Goal: Use online tool/utility: Utilize a website feature to perform a specific function

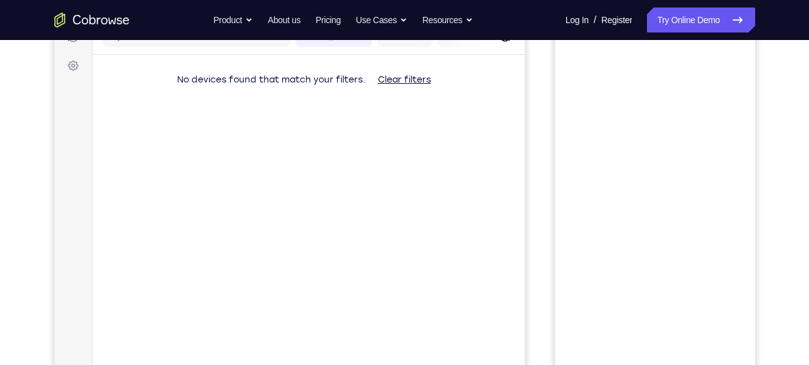
scroll to position [210, 0]
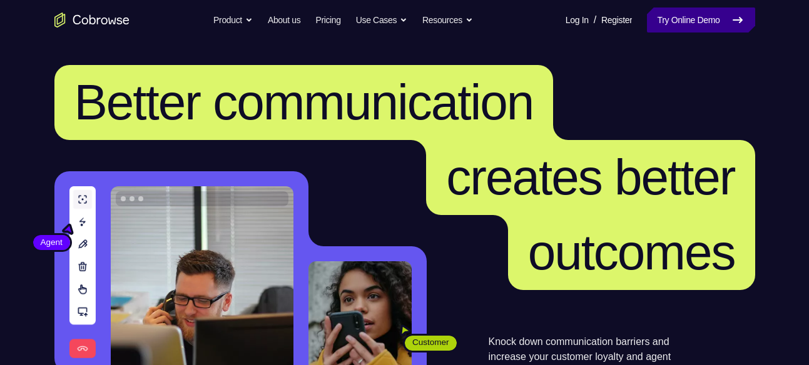
click at [680, 23] on link "Try Online Demo" at bounding box center [701, 20] width 108 height 25
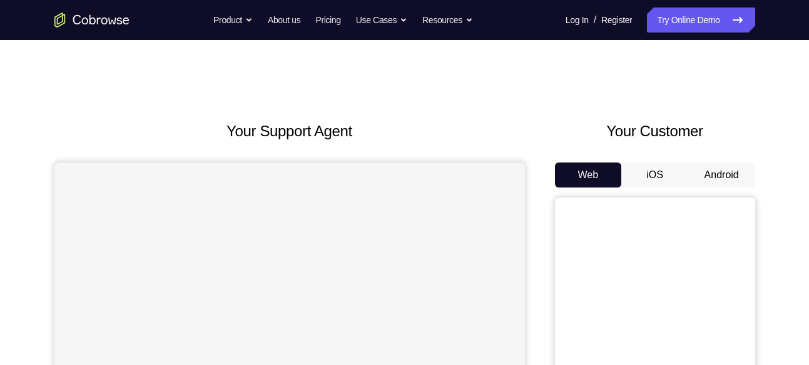
click at [709, 172] on button "Android" at bounding box center [721, 175] width 67 height 25
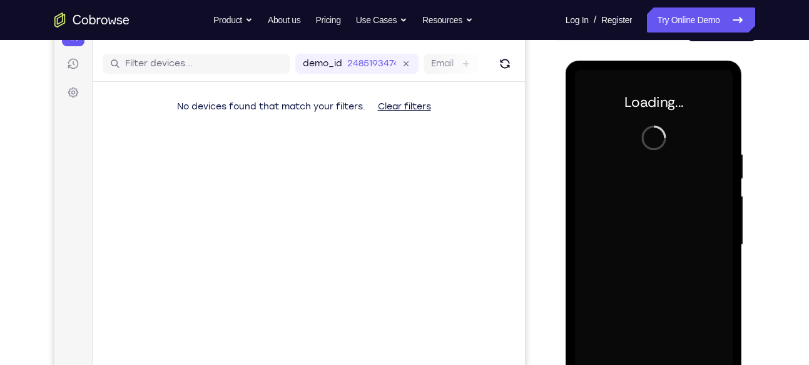
scroll to position [147, 0]
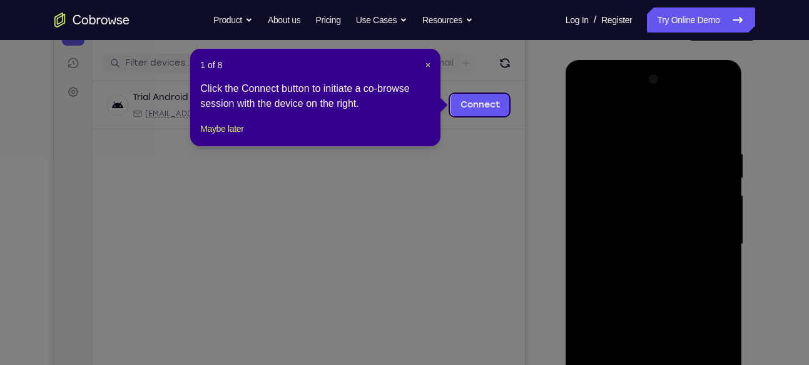
click at [435, 64] on div "1 of 8 × Click the Connect button to initiate a co-browse session with the devi…" at bounding box center [315, 98] width 250 height 98
click at [431, 64] on div "1 of 8 × Click the Connect button to initiate a co-browse session with the devi…" at bounding box center [315, 98] width 250 height 98
click at [427, 63] on span "×" at bounding box center [427, 65] width 5 height 10
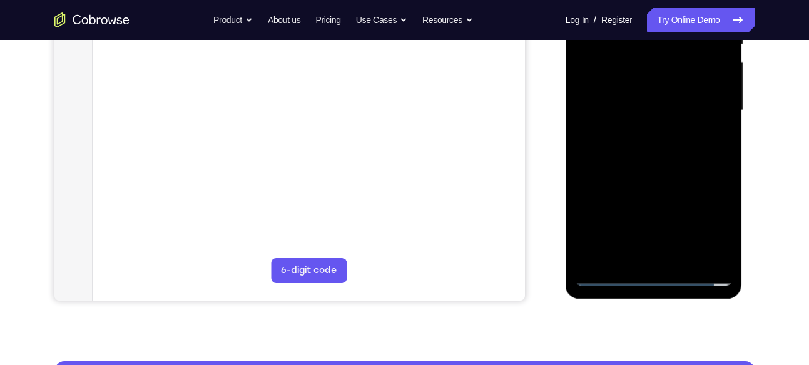
scroll to position [281, 0]
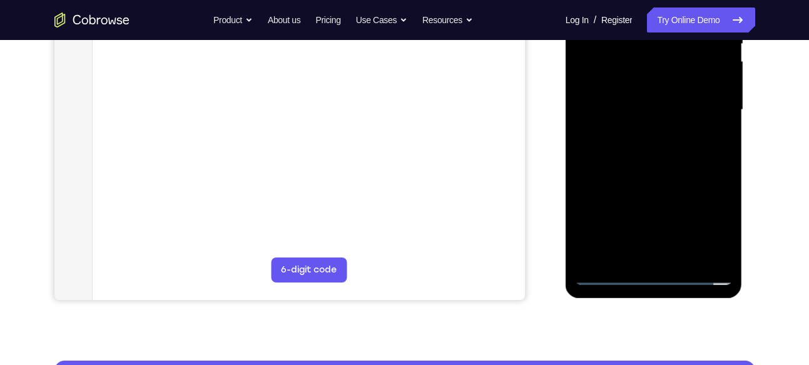
click at [652, 275] on div at bounding box center [654, 110] width 158 height 350
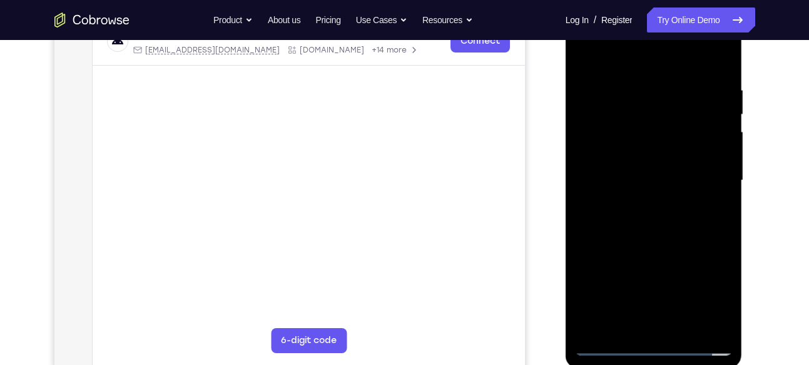
scroll to position [210, 0]
click at [704, 299] on div at bounding box center [654, 181] width 158 height 350
click at [621, 50] on div at bounding box center [654, 181] width 158 height 350
click at [707, 181] on div at bounding box center [654, 181] width 158 height 350
click at [642, 201] on div at bounding box center [654, 181] width 158 height 350
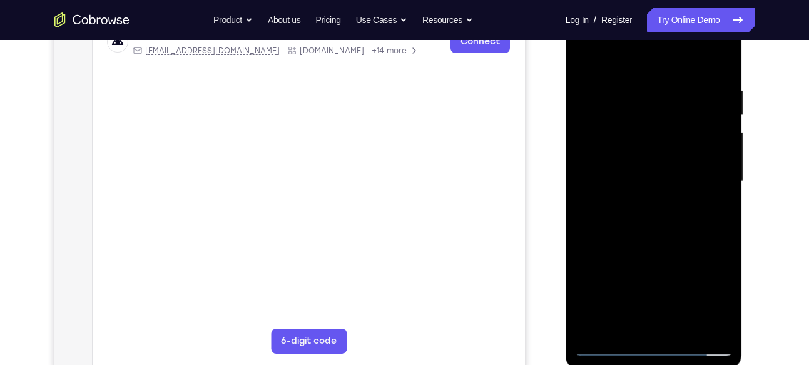
click at [634, 171] on div at bounding box center [654, 181] width 158 height 350
click at [637, 155] on div at bounding box center [654, 181] width 158 height 350
click at [654, 180] on div at bounding box center [654, 181] width 158 height 350
click at [651, 232] on div at bounding box center [654, 181] width 158 height 350
click at [683, 328] on div at bounding box center [654, 181] width 158 height 350
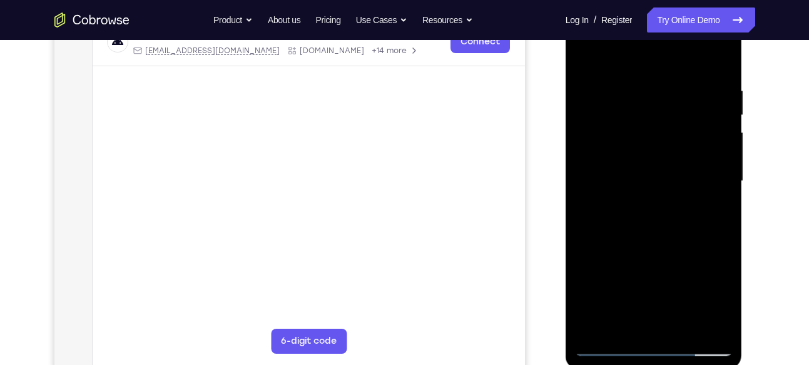
click at [663, 248] on div at bounding box center [654, 181] width 158 height 350
click at [643, 160] on div at bounding box center [654, 181] width 158 height 350
click at [639, 314] on div at bounding box center [654, 181] width 158 height 350
click at [634, 320] on div at bounding box center [654, 181] width 158 height 350
click at [626, 324] on div at bounding box center [654, 181] width 158 height 350
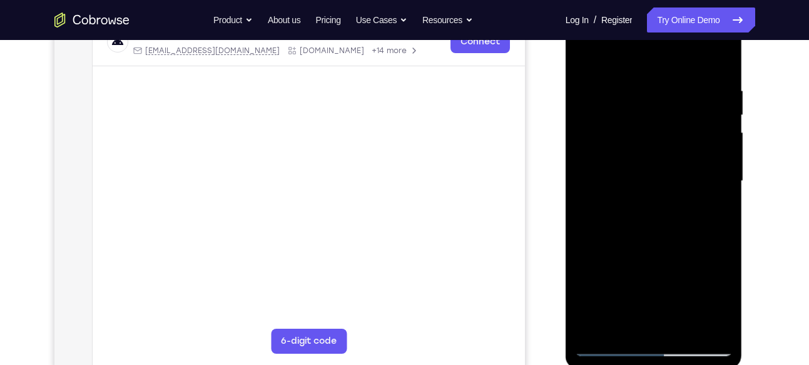
click at [694, 252] on div at bounding box center [654, 181] width 158 height 350
click at [585, 59] on div at bounding box center [654, 181] width 158 height 350
click at [653, 215] on div at bounding box center [654, 181] width 158 height 350
click at [585, 56] on div at bounding box center [654, 181] width 158 height 350
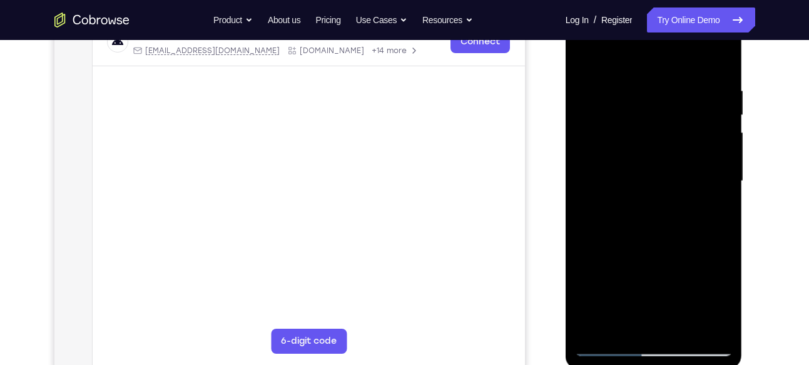
click at [652, 243] on div at bounding box center [654, 181] width 158 height 350
click at [669, 239] on div at bounding box center [654, 181] width 158 height 350
click at [705, 241] on div at bounding box center [654, 181] width 158 height 350
click at [625, 327] on div at bounding box center [654, 181] width 158 height 350
click at [584, 255] on div at bounding box center [654, 181] width 158 height 350
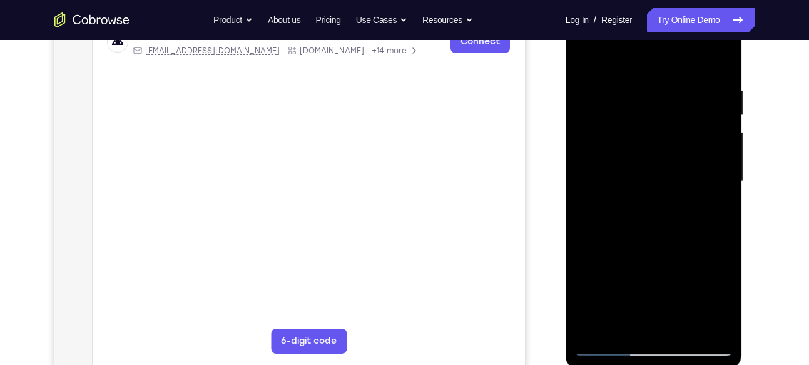
click at [584, 255] on div at bounding box center [654, 181] width 158 height 350
click at [669, 111] on div at bounding box center [654, 181] width 158 height 350
click at [679, 212] on div at bounding box center [654, 181] width 158 height 350
click at [709, 216] on div at bounding box center [654, 181] width 158 height 350
click at [626, 322] on div at bounding box center [654, 181] width 158 height 350
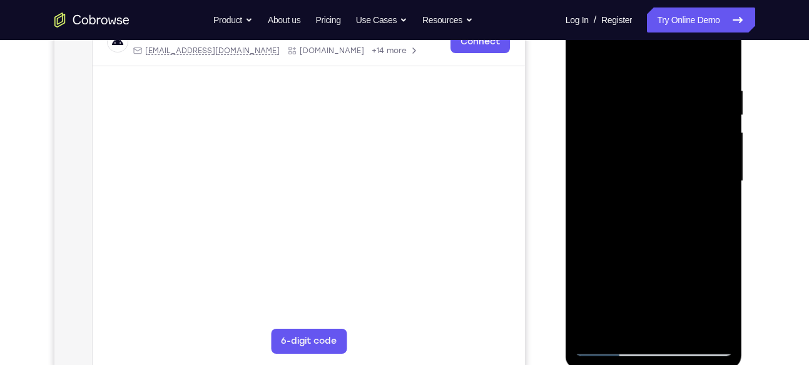
drag, startPoint x: 636, startPoint y: 291, endPoint x: 641, endPoint y: 264, distance: 28.0
click at [641, 264] on div at bounding box center [654, 181] width 158 height 350
click at [640, 293] on div at bounding box center [654, 181] width 158 height 350
click at [692, 256] on div at bounding box center [654, 181] width 158 height 350
click at [714, 206] on div at bounding box center [654, 181] width 158 height 350
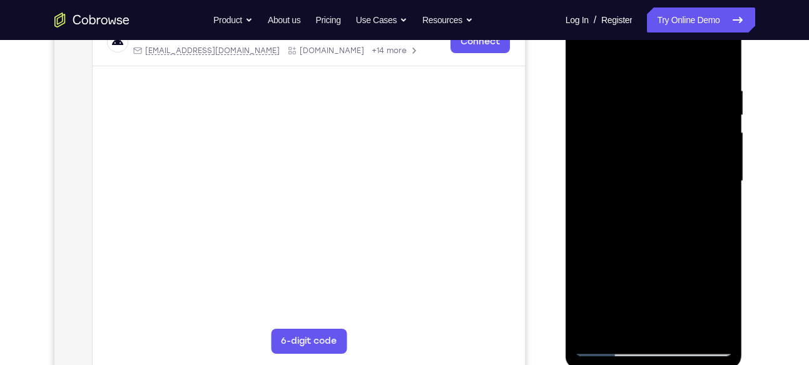
click at [582, 60] on div at bounding box center [654, 181] width 158 height 350
click at [589, 57] on div at bounding box center [654, 181] width 158 height 350
click at [681, 327] on div at bounding box center [654, 181] width 158 height 350
click at [646, 250] on div at bounding box center [654, 181] width 158 height 350
click at [623, 320] on div at bounding box center [654, 181] width 158 height 350
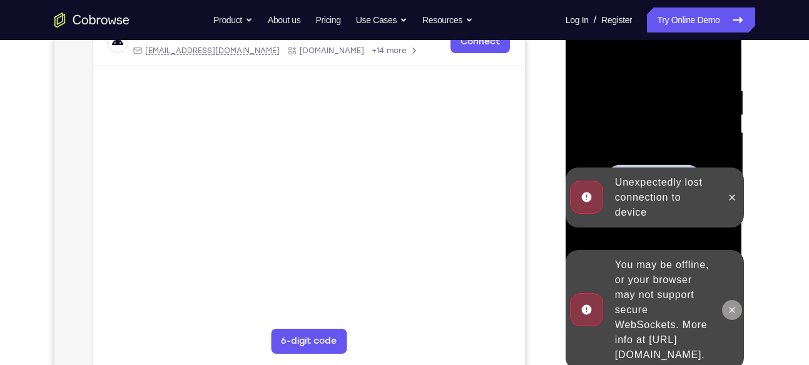
click at [731, 300] on button at bounding box center [732, 310] width 20 height 20
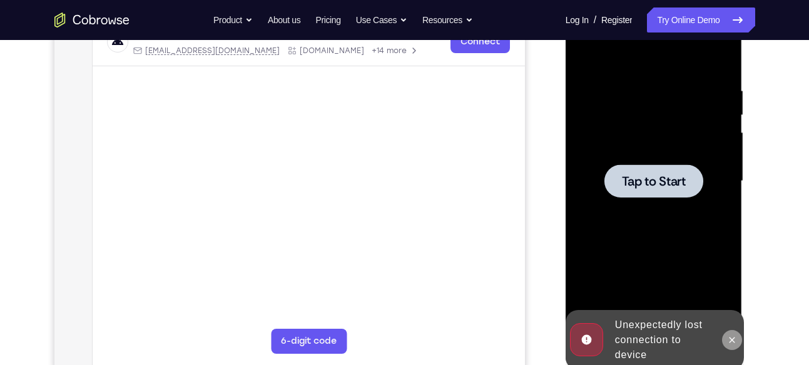
click at [727, 344] on icon at bounding box center [732, 340] width 10 height 10
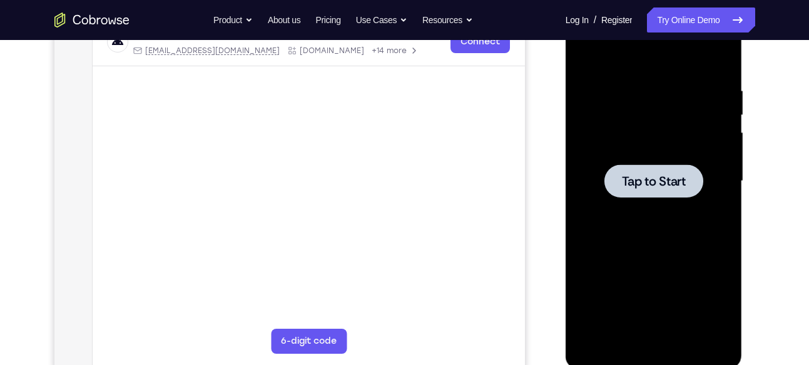
click at [638, 181] on span "Tap to Start" at bounding box center [654, 181] width 64 height 13
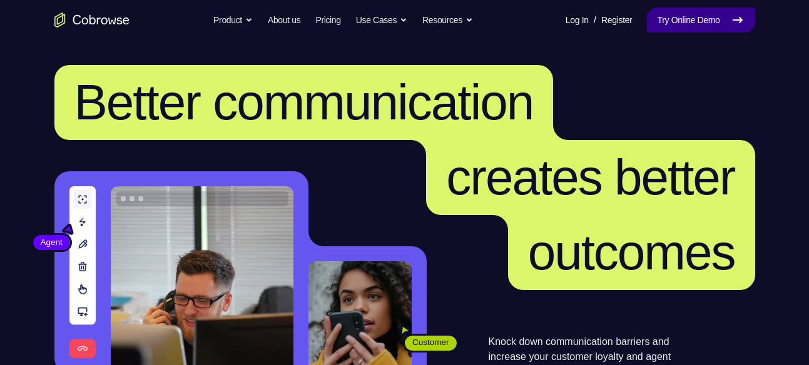
drag, startPoint x: 0, startPoint y: 0, endPoint x: 691, endPoint y: 26, distance: 691.1
click at [691, 26] on link "Try Online Demo" at bounding box center [701, 20] width 108 height 25
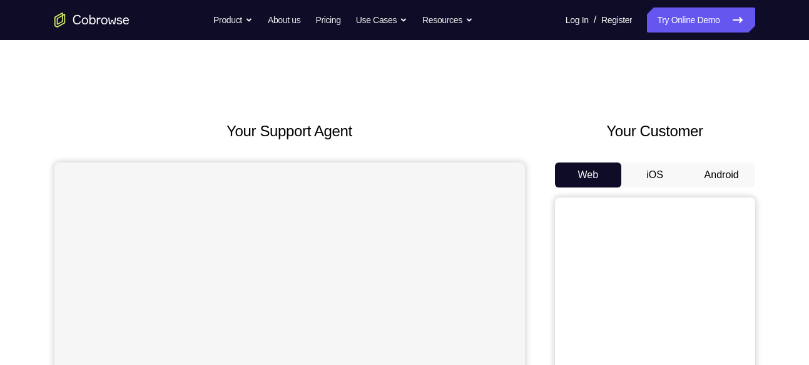
click at [706, 180] on button "Android" at bounding box center [721, 175] width 67 height 25
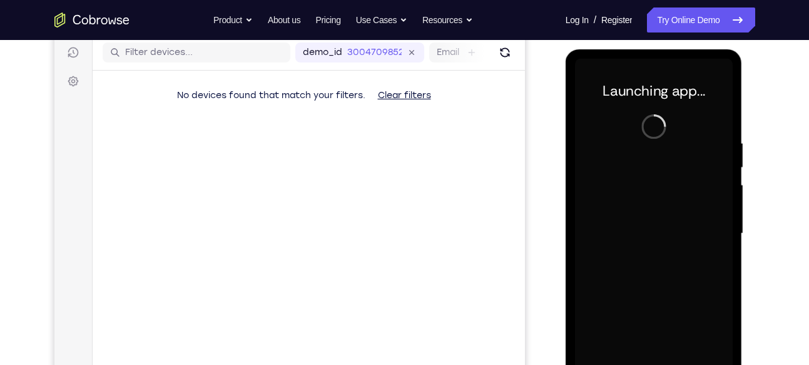
scroll to position [157, 0]
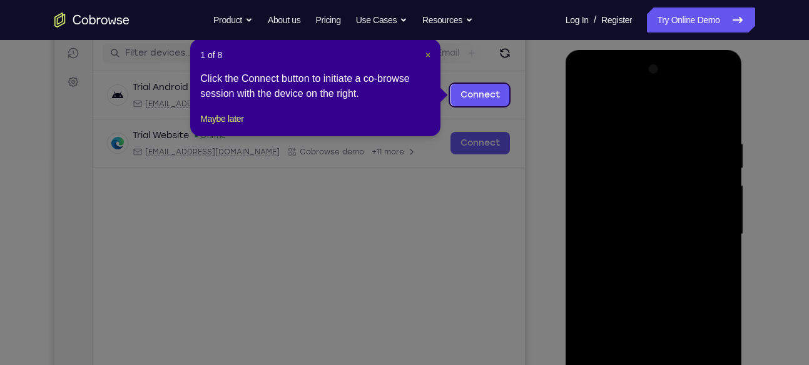
click at [429, 56] on span "×" at bounding box center [427, 55] width 5 height 10
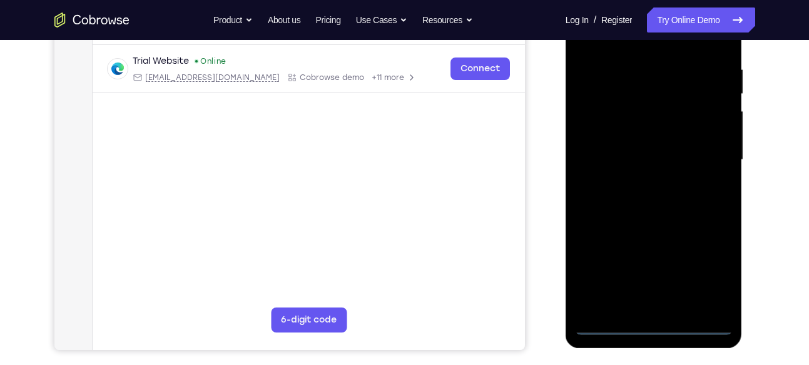
scroll to position [232, 0]
click at [660, 324] on div at bounding box center [654, 159] width 158 height 350
click at [713, 261] on div at bounding box center [654, 159] width 158 height 350
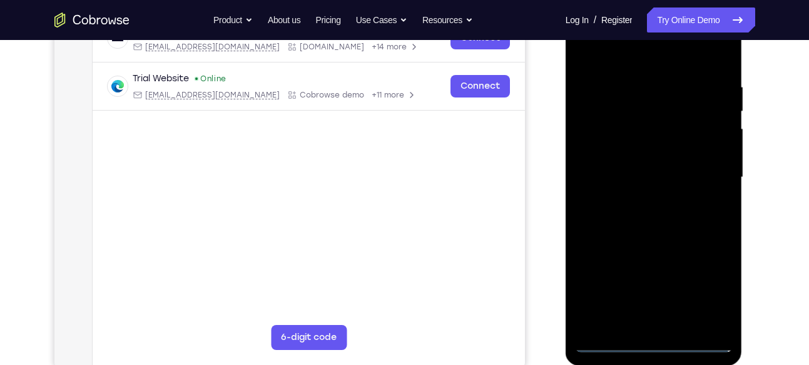
scroll to position [213, 0]
click at [605, 55] on div at bounding box center [654, 178] width 158 height 350
click at [706, 175] on div at bounding box center [654, 178] width 158 height 350
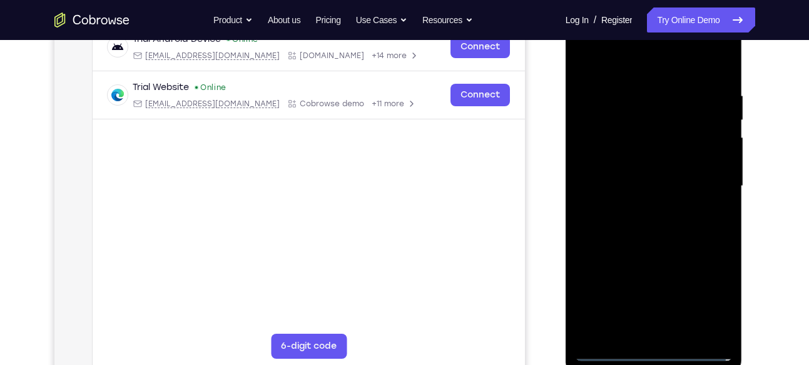
scroll to position [206, 0]
click at [644, 333] on div at bounding box center [654, 186] width 158 height 350
click at [654, 178] on div at bounding box center [654, 186] width 158 height 350
click at [646, 156] on div at bounding box center [654, 186] width 158 height 350
click at [660, 183] on div at bounding box center [654, 186] width 158 height 350
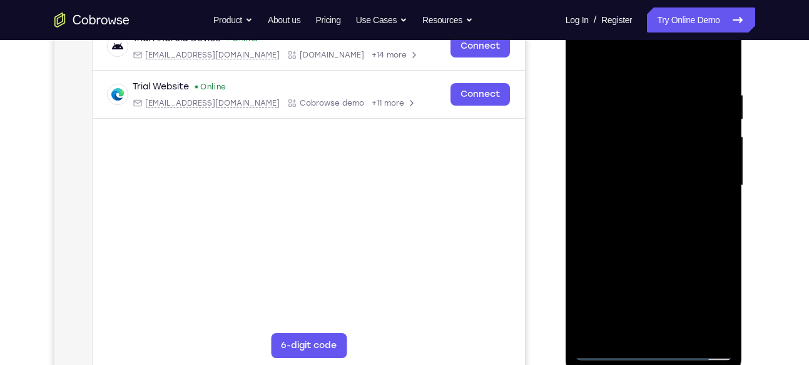
click at [680, 235] on div at bounding box center [654, 186] width 158 height 350
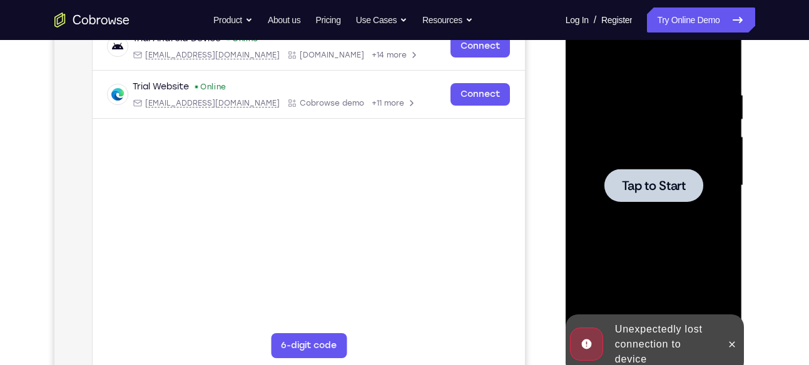
click at [671, 205] on div at bounding box center [654, 186] width 158 height 350
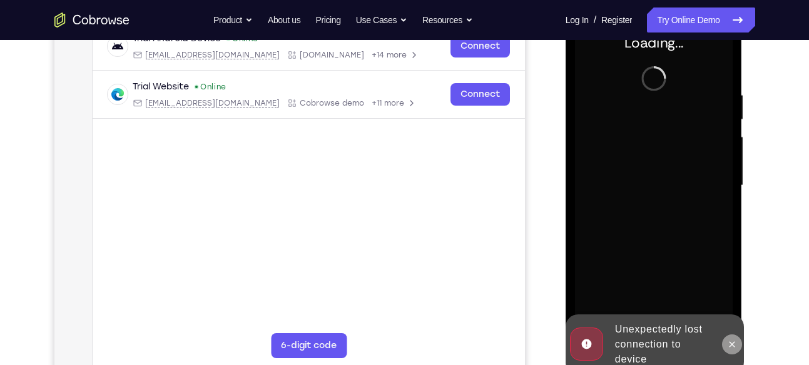
click at [734, 341] on icon at bounding box center [732, 345] width 10 height 10
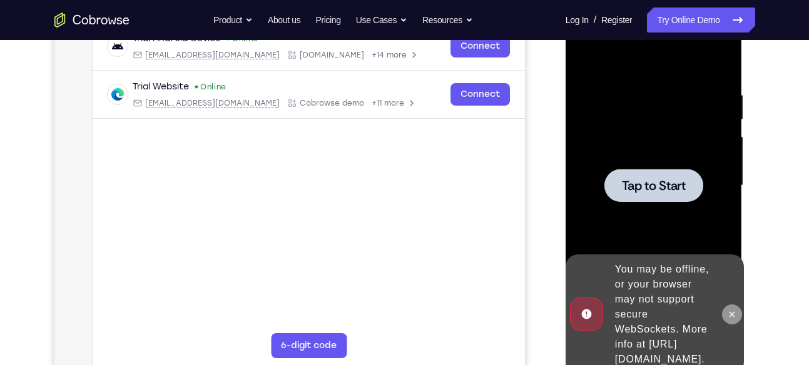
click at [730, 310] on icon at bounding box center [732, 315] width 10 height 10
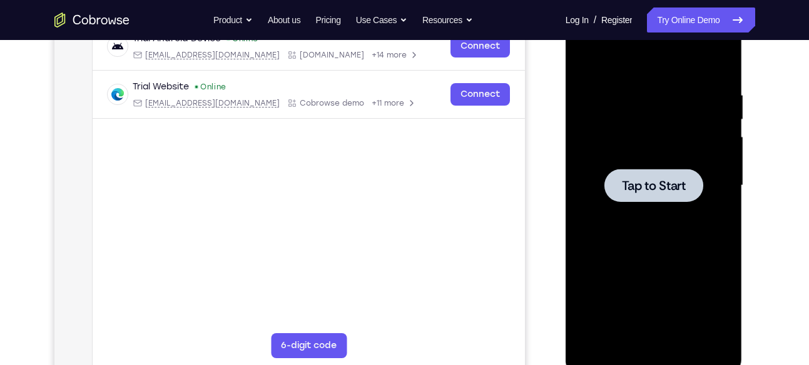
click at [678, 215] on div at bounding box center [654, 186] width 158 height 350
click at [671, 186] on span "Tap to Start" at bounding box center [654, 186] width 64 height 13
click at [641, 181] on span "Tap to Start" at bounding box center [654, 186] width 64 height 13
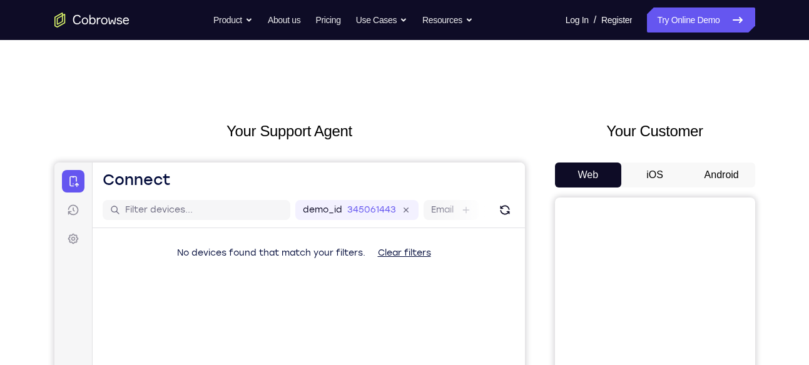
click at [723, 183] on button "Android" at bounding box center [721, 175] width 67 height 25
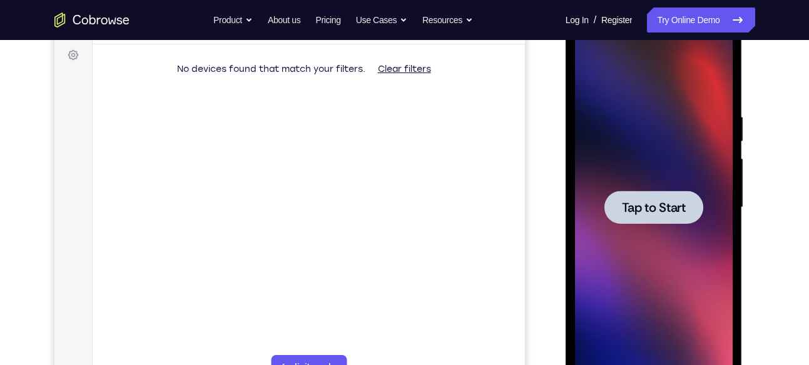
click at [646, 210] on span "Tap to Start" at bounding box center [654, 207] width 64 height 13
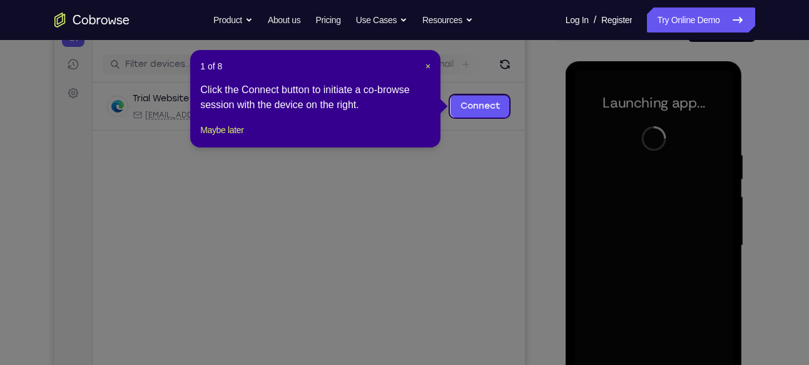
scroll to position [145, 0]
click at [426, 68] on span "×" at bounding box center [427, 67] width 5 height 10
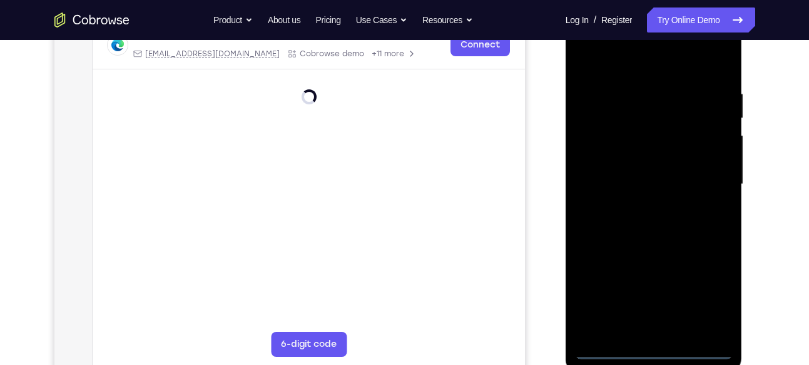
scroll to position [208, 0]
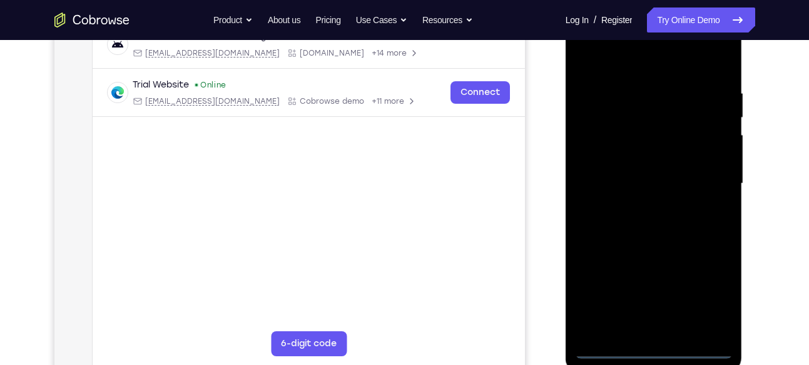
click at [656, 347] on div at bounding box center [654, 184] width 158 height 350
click at [714, 292] on div at bounding box center [654, 184] width 158 height 350
click at [604, 66] on div at bounding box center [654, 184] width 158 height 350
click at [707, 171] on div at bounding box center [654, 184] width 158 height 350
click at [640, 207] on div at bounding box center [654, 184] width 158 height 350
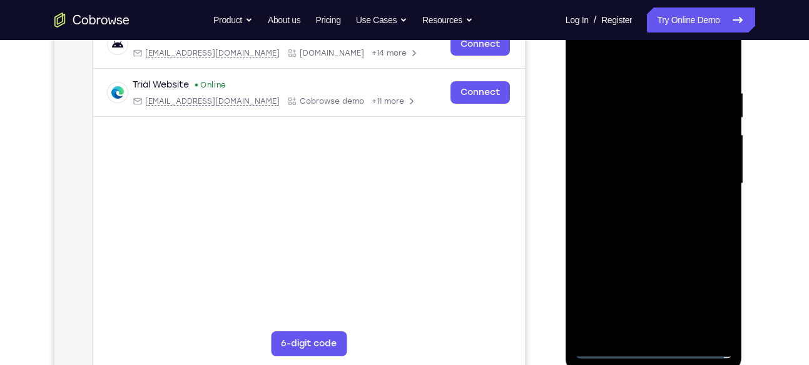
click at [642, 178] on div at bounding box center [654, 184] width 158 height 350
click at [642, 157] on div at bounding box center [654, 184] width 158 height 350
drag, startPoint x: 649, startPoint y: 199, endPoint x: 648, endPoint y: 170, distance: 29.4
click at [648, 170] on div at bounding box center [654, 184] width 158 height 350
click at [698, 183] on div at bounding box center [654, 184] width 158 height 350
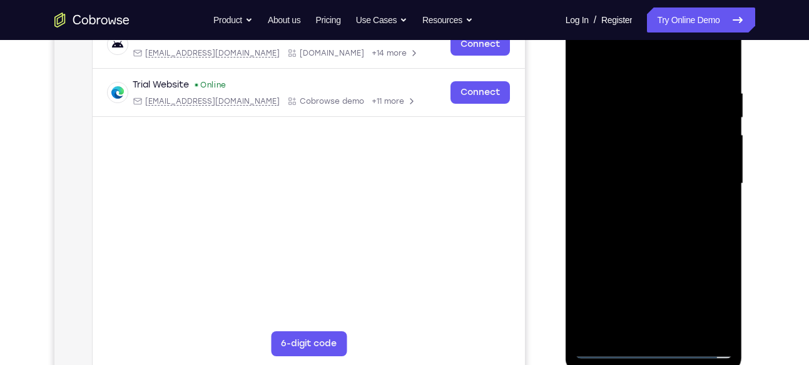
click at [691, 163] on div at bounding box center [654, 184] width 158 height 350
click at [679, 225] on div at bounding box center [654, 184] width 158 height 350
click at [684, 333] on div at bounding box center [654, 184] width 158 height 350
click at [669, 243] on div at bounding box center [654, 184] width 158 height 350
click at [693, 166] on div at bounding box center [654, 184] width 158 height 350
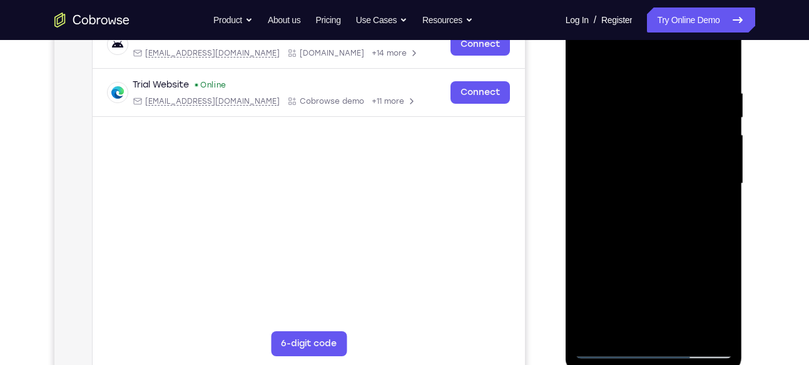
click at [674, 203] on div at bounding box center [654, 184] width 158 height 350
click at [654, 166] on div at bounding box center [654, 184] width 158 height 350
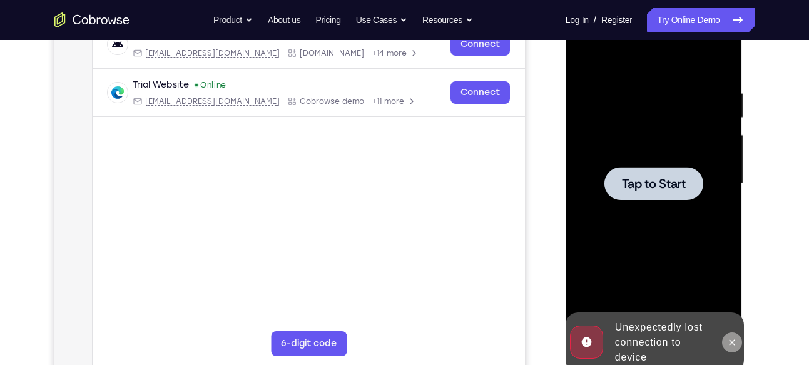
click at [724, 338] on button at bounding box center [732, 343] width 20 height 20
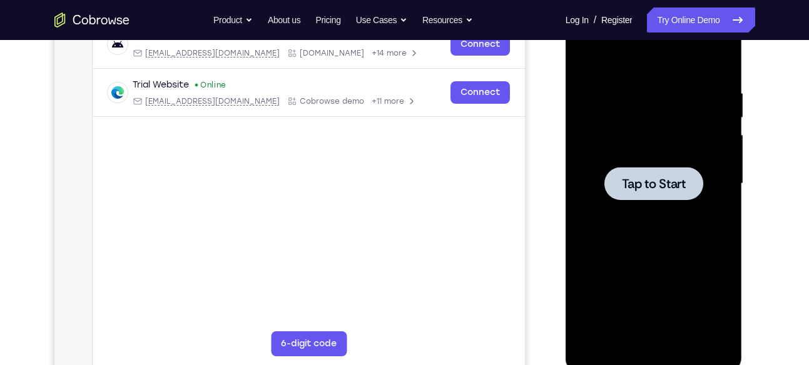
click at [662, 186] on span "Tap to Start" at bounding box center [654, 184] width 64 height 13
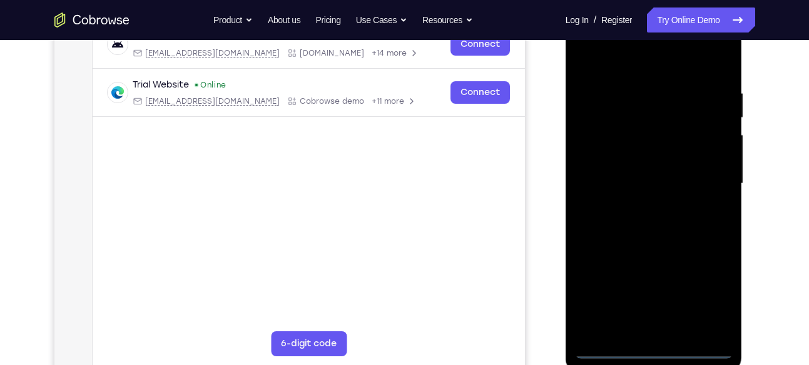
click at [659, 349] on div at bounding box center [654, 184] width 158 height 350
click at [711, 290] on div at bounding box center [654, 184] width 158 height 350
click at [594, 54] on div at bounding box center [654, 184] width 158 height 350
click at [634, 56] on div at bounding box center [654, 184] width 158 height 350
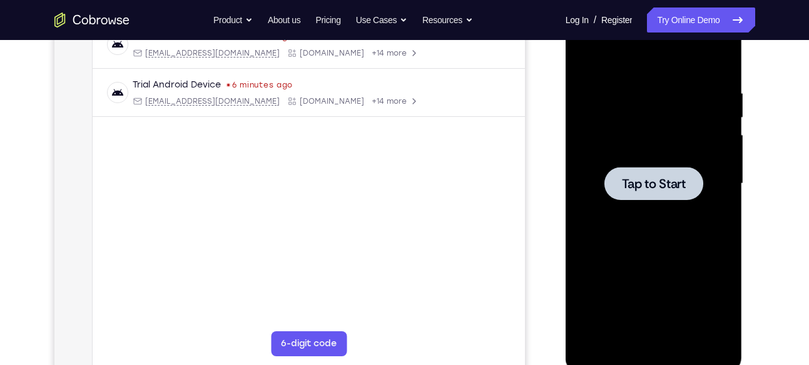
click at [649, 181] on span "Tap to Start" at bounding box center [654, 184] width 64 height 13
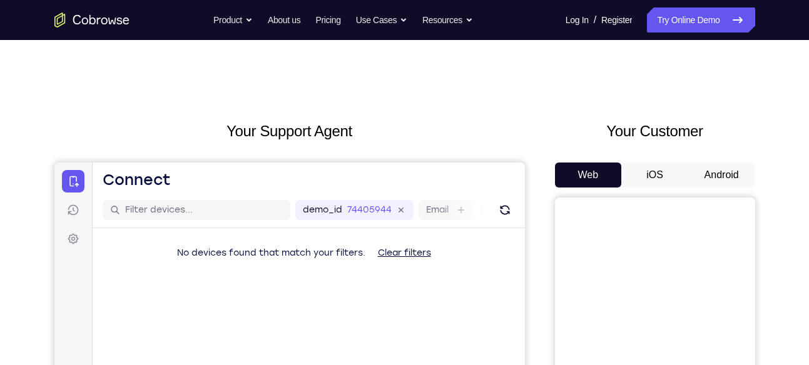
click at [704, 173] on button "Android" at bounding box center [721, 175] width 67 height 25
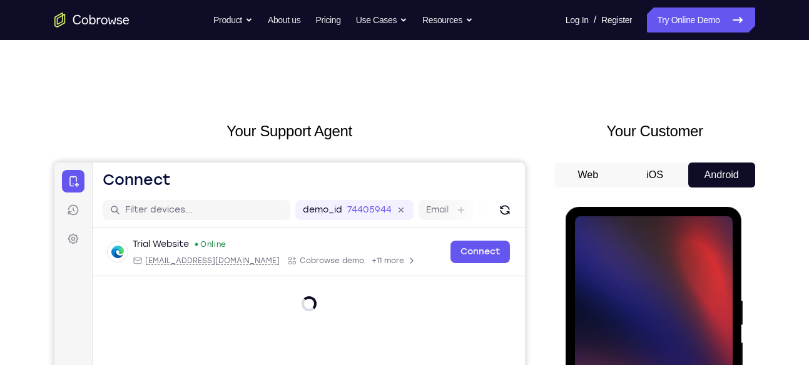
scroll to position [222, 0]
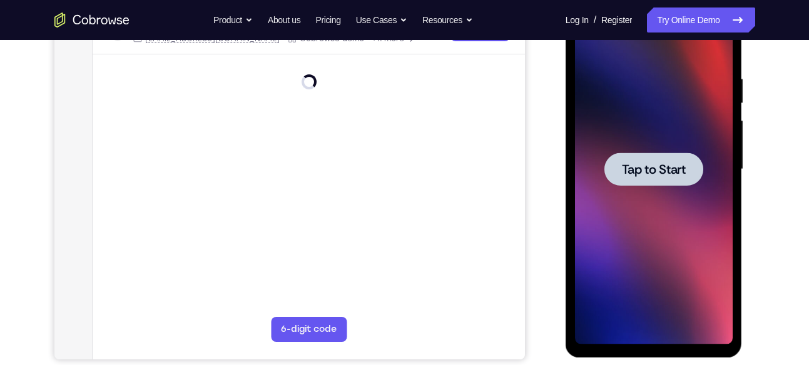
click at [664, 173] on span "Tap to Start" at bounding box center [654, 169] width 64 height 13
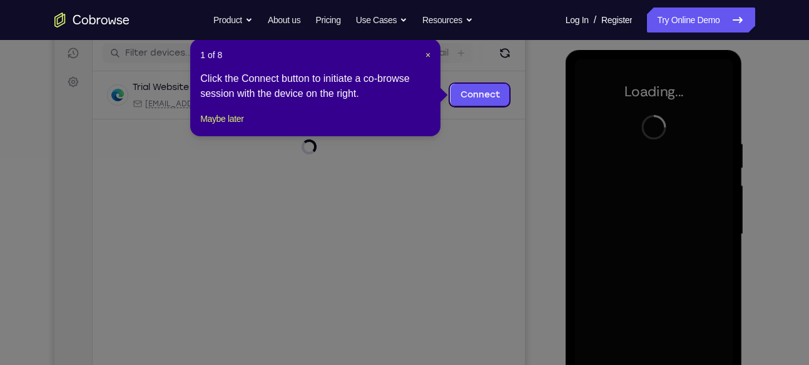
scroll to position [160, 0]
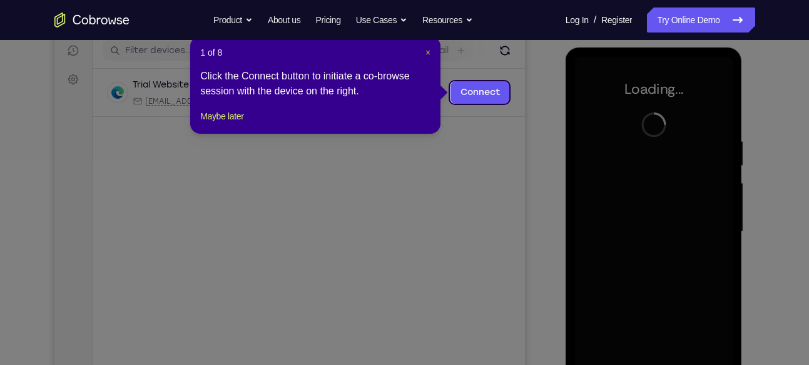
click at [429, 50] on span "×" at bounding box center [427, 53] width 5 height 10
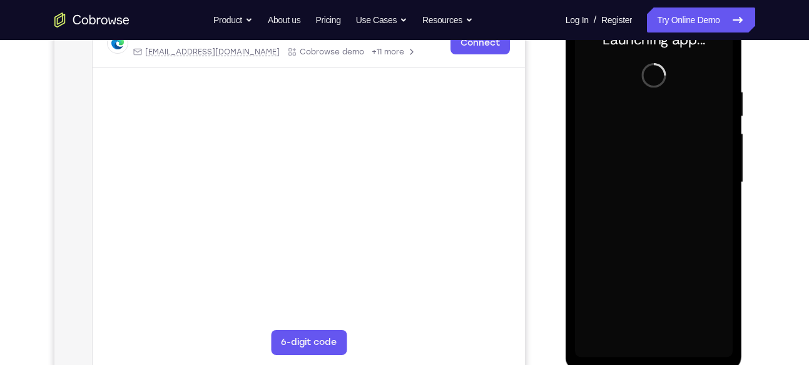
scroll to position [210, 0]
click at [657, 348] on div at bounding box center [654, 182] width 158 height 350
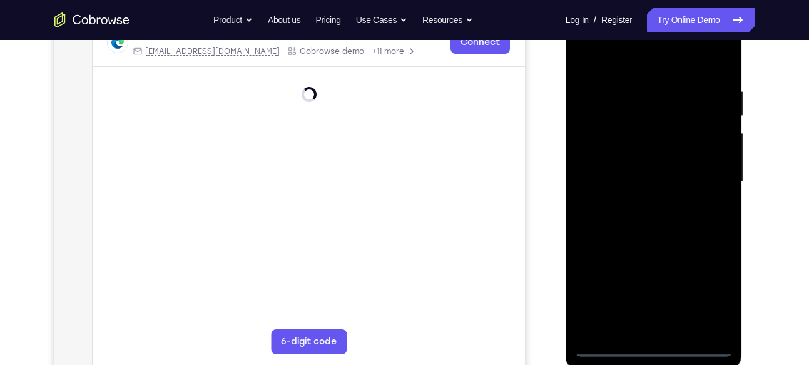
click at [703, 295] on div at bounding box center [654, 182] width 158 height 350
click at [601, 49] on div at bounding box center [654, 182] width 158 height 350
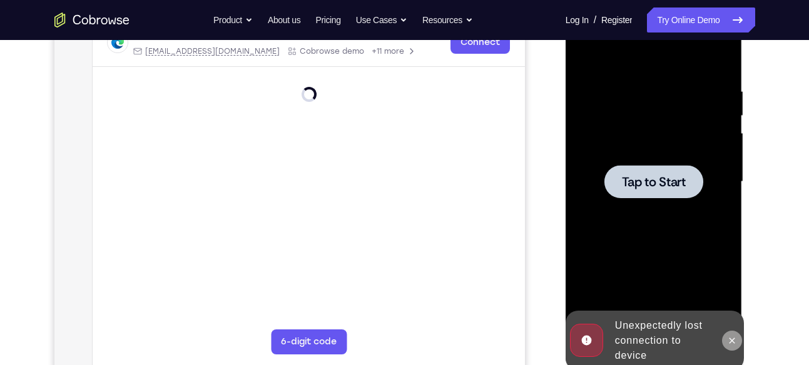
drag, startPoint x: 736, startPoint y: 342, endPoint x: 951, endPoint y: 175, distance: 272.5
click at [736, 342] on icon at bounding box center [732, 341] width 10 height 10
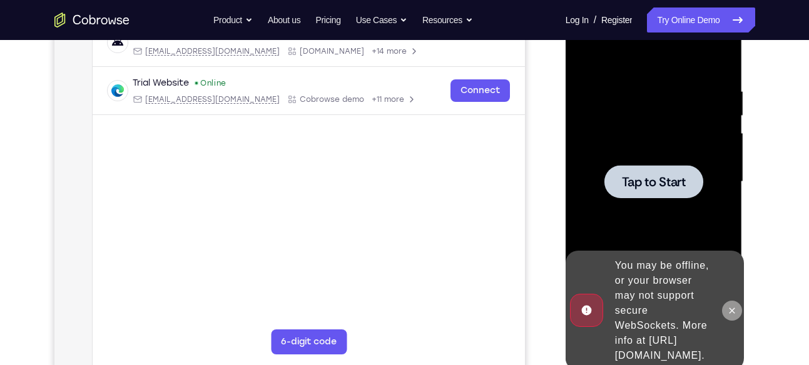
click at [727, 306] on icon at bounding box center [732, 311] width 10 height 10
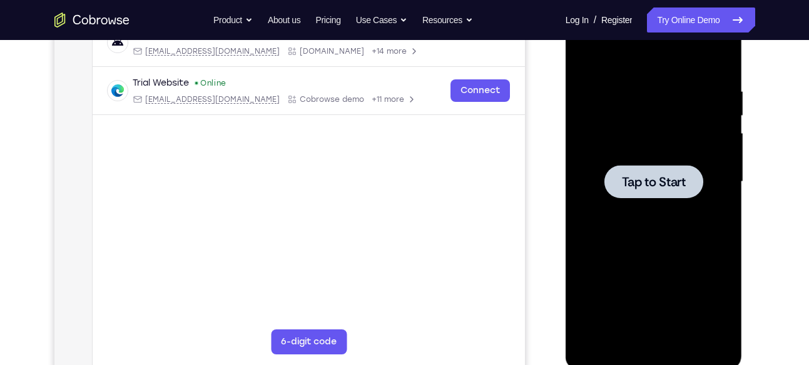
click at [645, 171] on div at bounding box center [653, 181] width 99 height 33
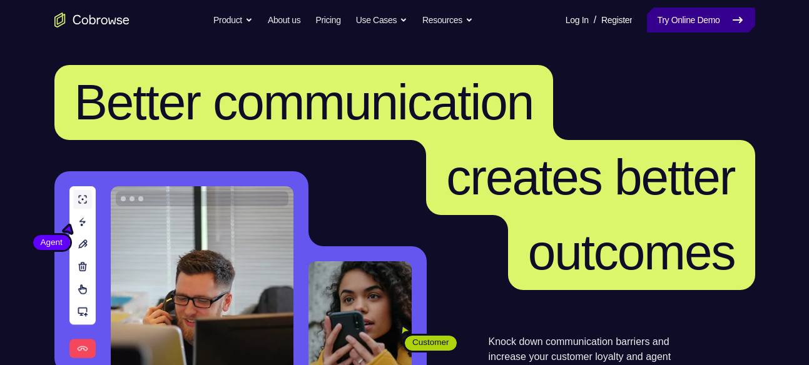
click at [693, 13] on link "Try Online Demo" at bounding box center [701, 20] width 108 height 25
click at [704, 23] on link "Try Online Demo" at bounding box center [701, 20] width 108 height 25
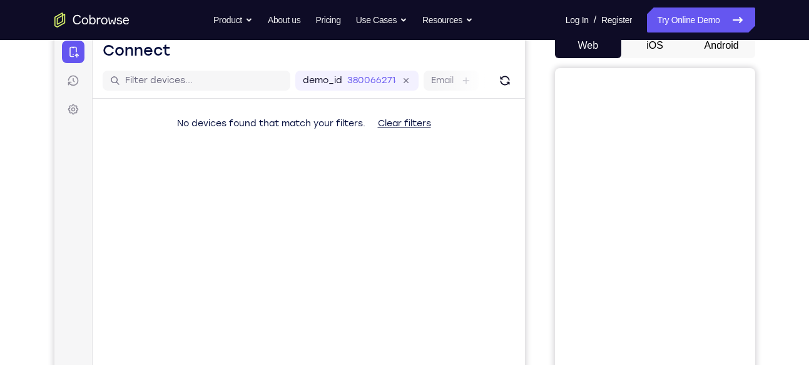
click at [726, 45] on button "Android" at bounding box center [721, 45] width 67 height 25
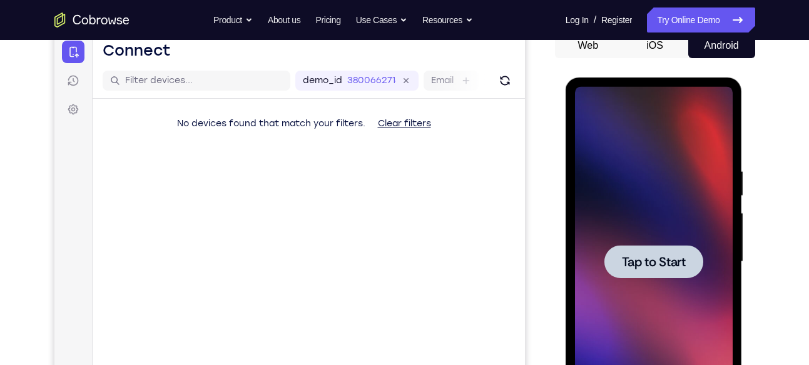
click at [672, 261] on span "Tap to Start" at bounding box center [654, 262] width 64 height 13
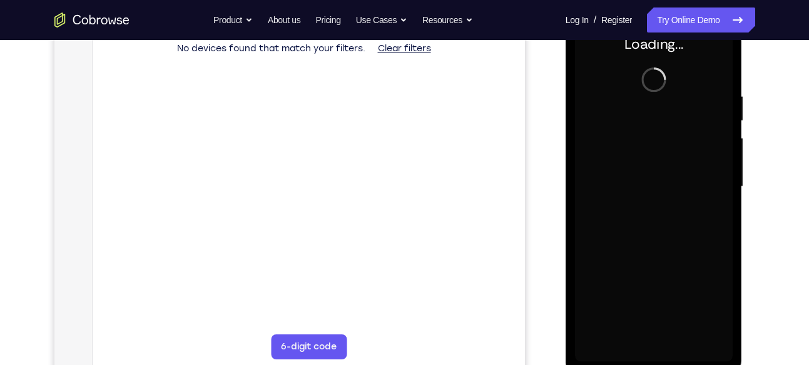
scroll to position [205, 0]
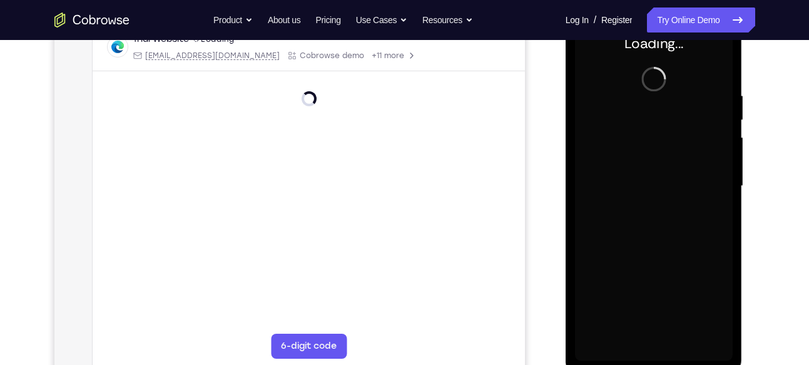
drag, startPoint x: 672, startPoint y: 185, endPoint x: 671, endPoint y: 247, distance: 61.9
click at [671, 247] on div at bounding box center [654, 186] width 158 height 350
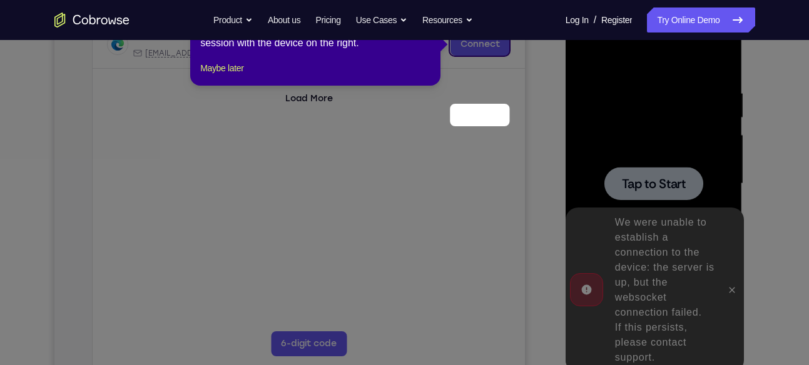
scroll to position [137, 0]
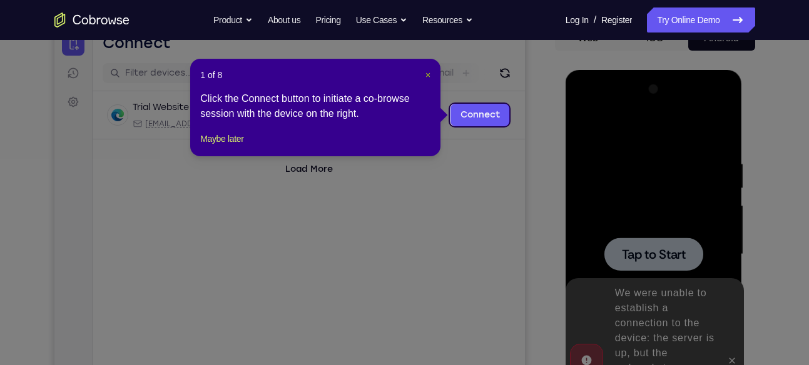
click at [430, 76] on span "×" at bounding box center [427, 75] width 5 height 10
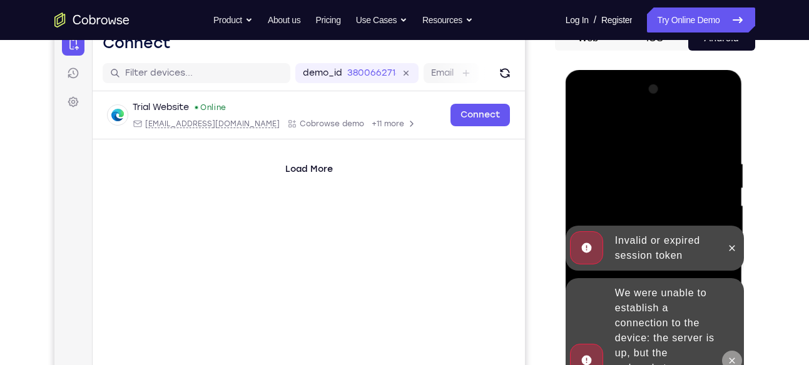
click at [733, 357] on icon at bounding box center [732, 361] width 10 height 10
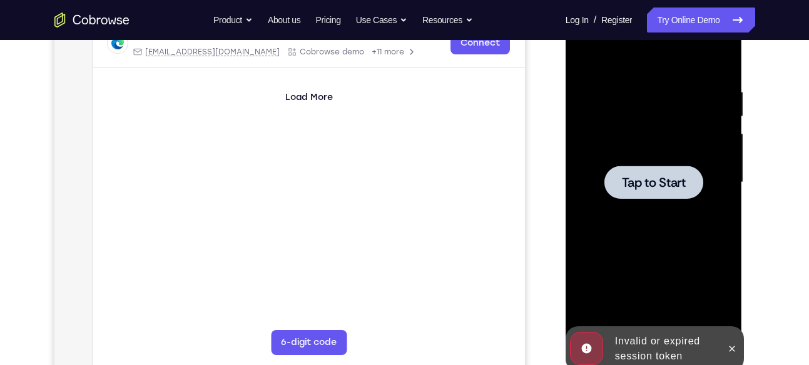
scroll to position [210, 0]
click at [732, 347] on icon at bounding box center [732, 348] width 6 height 6
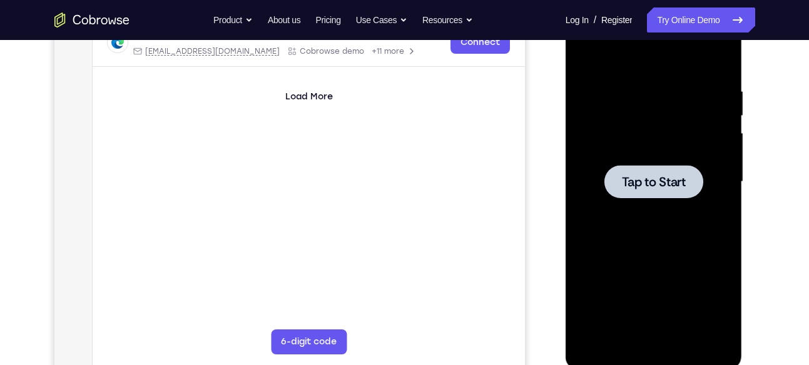
click at [668, 166] on div at bounding box center [653, 181] width 99 height 33
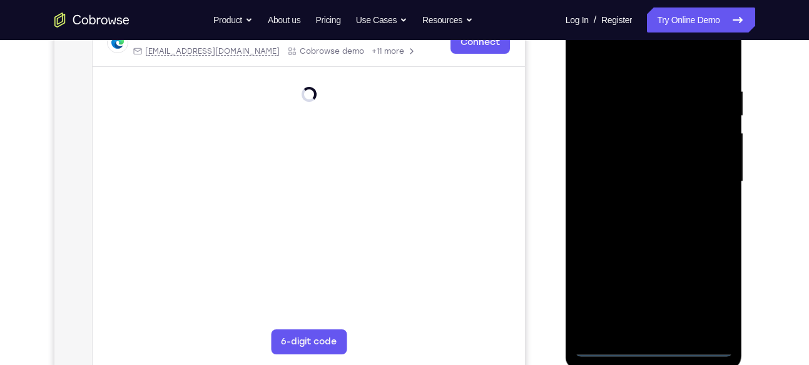
click at [660, 343] on div at bounding box center [654, 182] width 158 height 350
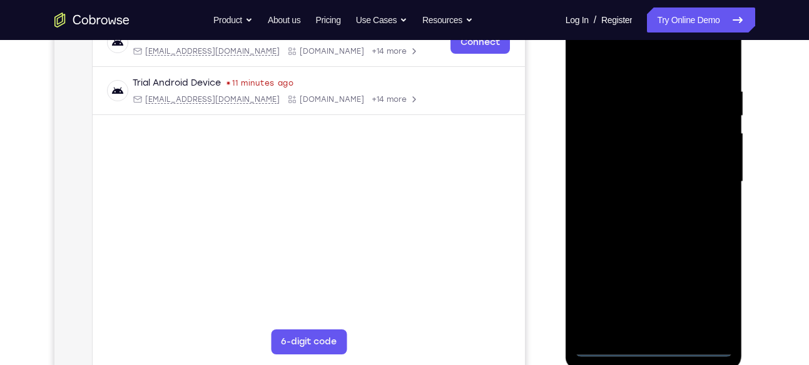
click at [658, 348] on div at bounding box center [654, 182] width 158 height 350
click at [710, 277] on div at bounding box center [654, 182] width 158 height 350
click at [599, 64] on div at bounding box center [654, 182] width 158 height 350
click at [718, 293] on div at bounding box center [654, 182] width 158 height 350
click at [604, 58] on div at bounding box center [654, 182] width 158 height 350
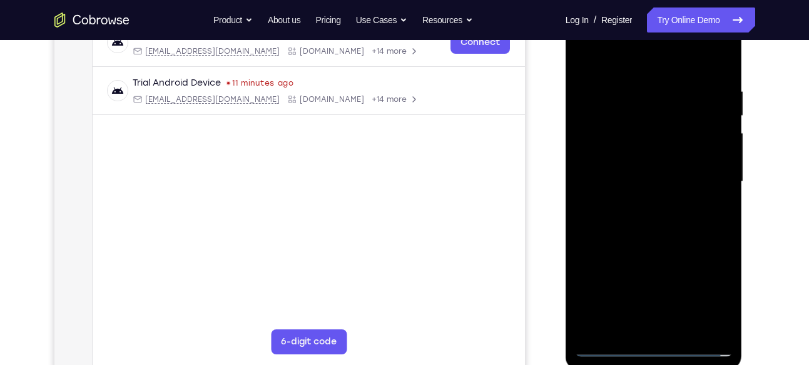
click at [706, 180] on div at bounding box center [654, 182] width 158 height 350
click at [639, 203] on div at bounding box center [654, 182] width 158 height 350
click at [631, 170] on div at bounding box center [654, 182] width 158 height 350
click at [634, 156] on div at bounding box center [654, 182] width 158 height 350
click at [661, 185] on div at bounding box center [654, 182] width 158 height 350
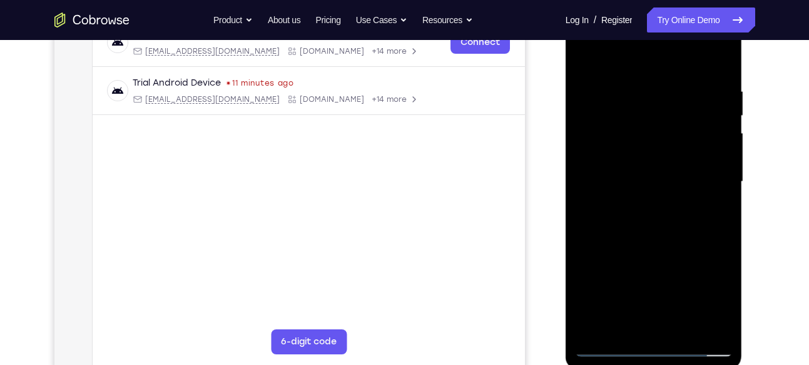
click at [652, 230] on div at bounding box center [654, 182] width 158 height 350
click at [682, 330] on div at bounding box center [654, 182] width 158 height 350
click at [682, 245] on div at bounding box center [654, 182] width 158 height 350
click at [669, 195] on div at bounding box center [654, 182] width 158 height 350
click at [655, 144] on div at bounding box center [654, 182] width 158 height 350
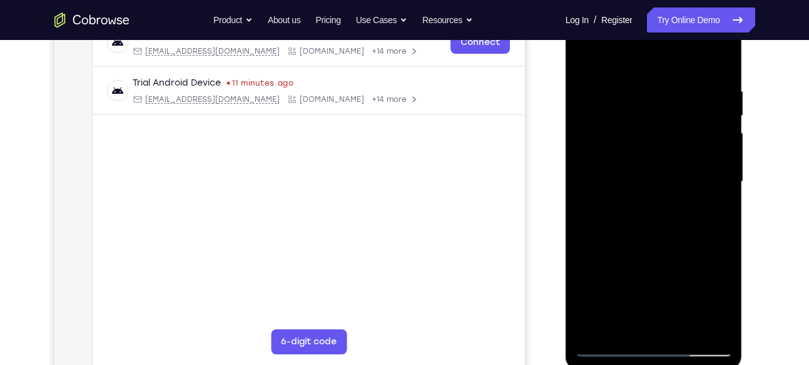
click at [697, 250] on div at bounding box center [654, 182] width 158 height 350
click at [623, 323] on div at bounding box center [654, 182] width 158 height 350
click at [686, 253] on div at bounding box center [654, 182] width 158 height 350
click at [716, 206] on div at bounding box center [654, 182] width 158 height 350
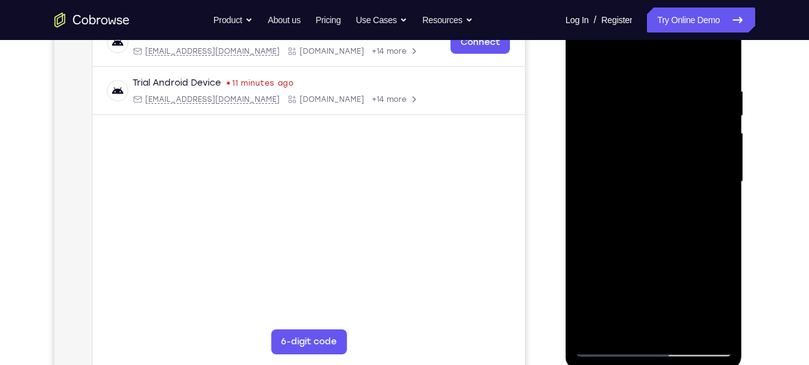
click at [721, 298] on div at bounding box center [654, 182] width 158 height 350
click at [620, 328] on div at bounding box center [654, 182] width 158 height 350
click at [586, 257] on div at bounding box center [654, 182] width 158 height 350
click at [587, 59] on div at bounding box center [654, 182] width 158 height 350
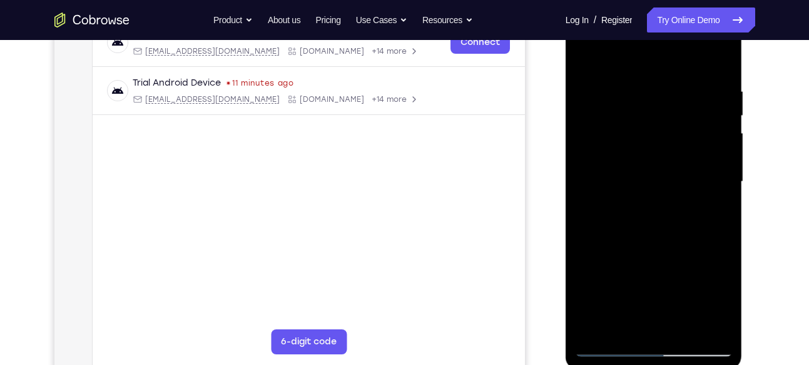
click at [635, 195] on div at bounding box center [654, 182] width 158 height 350
click at [585, 59] on div at bounding box center [654, 182] width 158 height 350
click at [647, 214] on div at bounding box center [654, 182] width 158 height 350
click at [632, 318] on div at bounding box center [654, 182] width 158 height 350
click at [627, 322] on div at bounding box center [654, 182] width 158 height 350
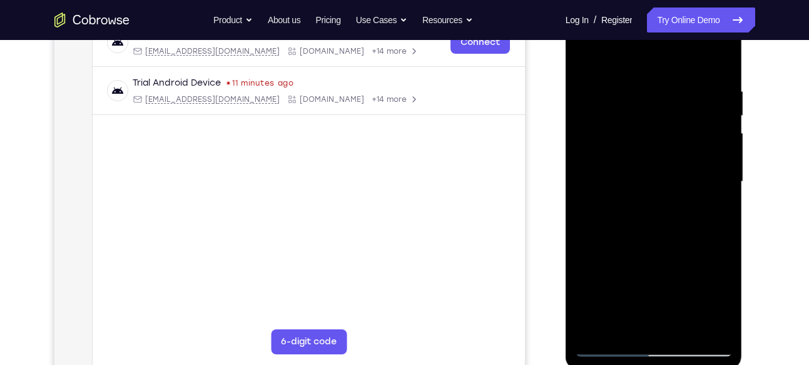
click at [590, 253] on div at bounding box center [654, 182] width 158 height 350
click at [587, 255] on div at bounding box center [654, 182] width 158 height 350
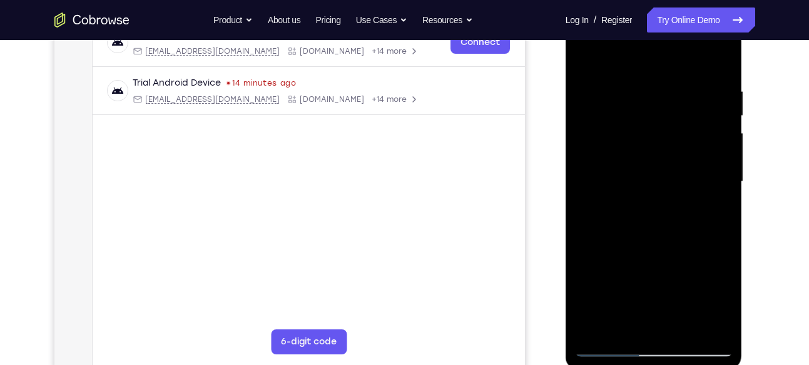
click at [587, 58] on div at bounding box center [654, 182] width 158 height 350
click at [652, 185] on div at bounding box center [654, 182] width 158 height 350
click at [589, 61] on div at bounding box center [654, 182] width 158 height 350
click at [636, 163] on div at bounding box center [654, 182] width 158 height 350
click at [633, 320] on div at bounding box center [654, 182] width 158 height 350
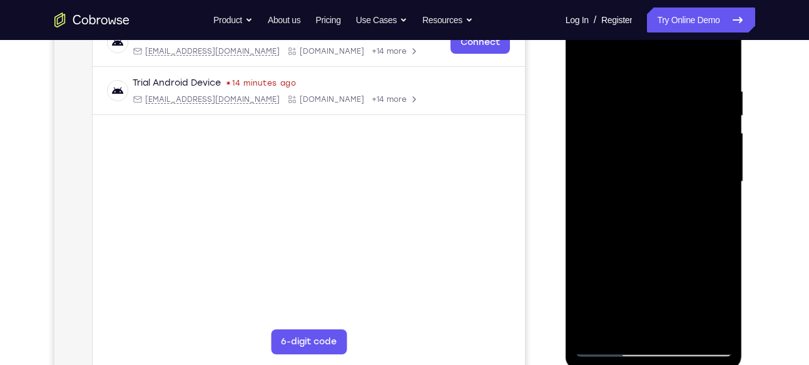
click at [645, 214] on div at bounding box center [654, 182] width 158 height 350
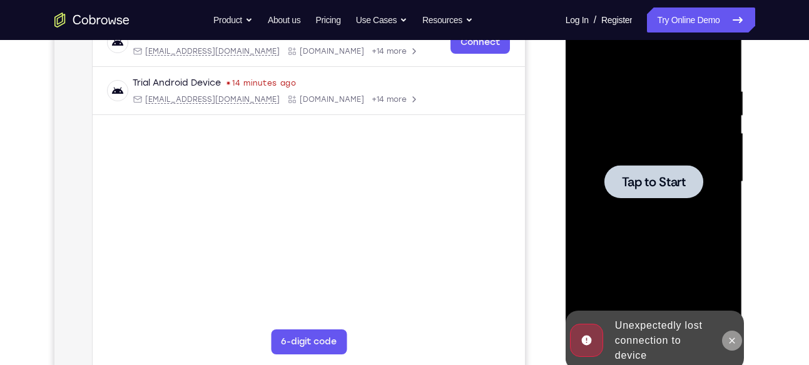
click at [729, 337] on icon at bounding box center [732, 341] width 10 height 10
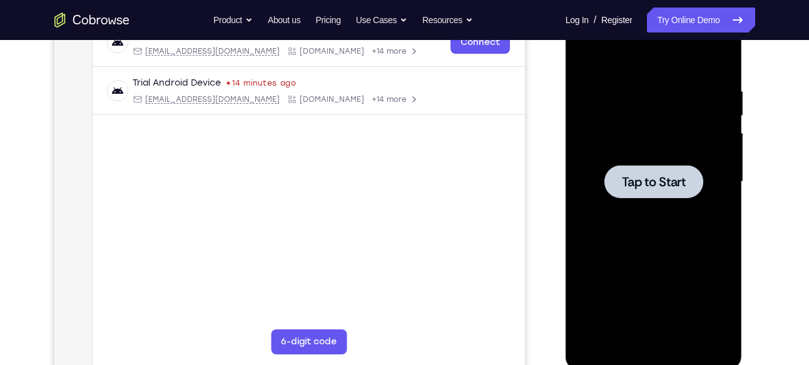
click at [662, 180] on span "Tap to Start" at bounding box center [654, 182] width 64 height 13
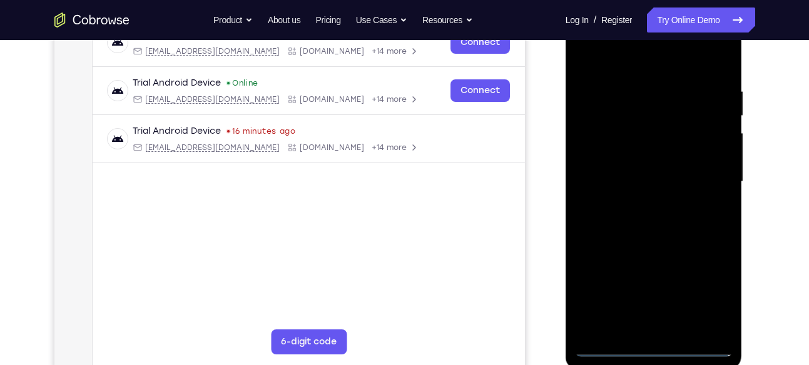
click at [654, 348] on div at bounding box center [654, 182] width 158 height 350
click at [701, 295] on div at bounding box center [654, 182] width 158 height 350
click at [607, 57] on div at bounding box center [654, 182] width 158 height 350
click at [707, 176] on div at bounding box center [654, 182] width 158 height 350
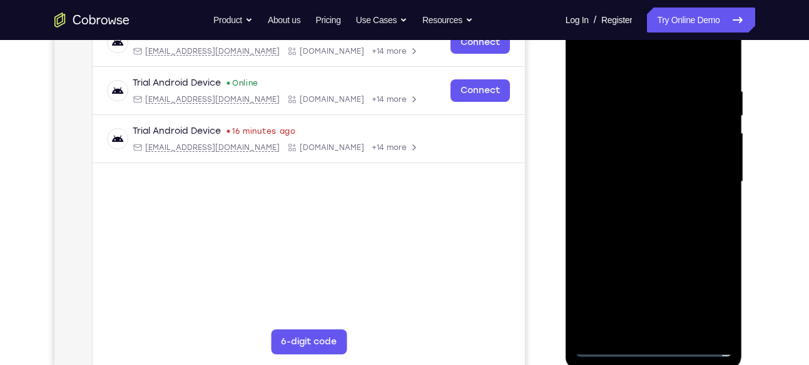
click at [644, 203] on div at bounding box center [654, 182] width 158 height 350
click at [643, 169] on div at bounding box center [654, 182] width 158 height 350
click at [640, 164] on div at bounding box center [654, 182] width 158 height 350
click at [666, 178] on div at bounding box center [654, 182] width 158 height 350
click at [665, 233] on div at bounding box center [654, 182] width 158 height 350
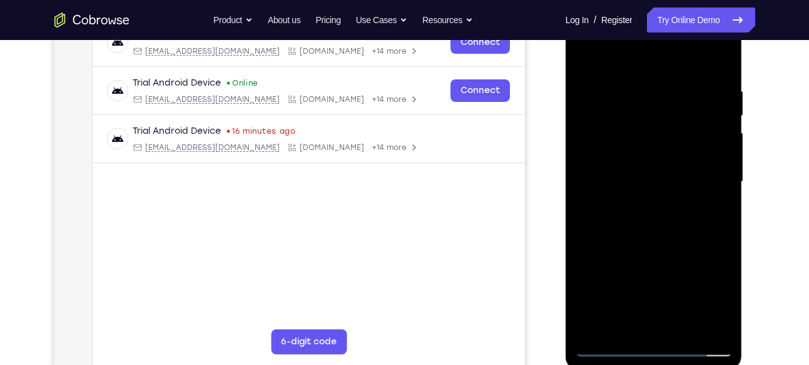
click at [683, 328] on div at bounding box center [654, 182] width 158 height 350
click at [662, 241] on div at bounding box center [654, 182] width 158 height 350
click at [672, 202] on div at bounding box center [654, 182] width 158 height 350
click at [666, 157] on div at bounding box center [654, 182] width 158 height 350
click at [657, 165] on div at bounding box center [654, 182] width 158 height 350
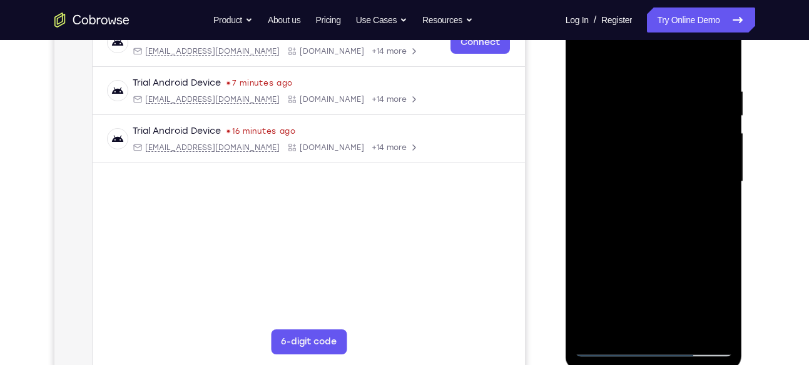
click at [642, 319] on div at bounding box center [654, 182] width 158 height 350
drag, startPoint x: 606, startPoint y: 60, endPoint x: 598, endPoint y: -73, distance: 133.5
click at [598, 0] on html "Online web based iOS Simulators and Android Emulators. Run iPhone, iPad, Mobile…" at bounding box center [654, 184] width 178 height 375
click at [587, 56] on div at bounding box center [654, 182] width 158 height 350
click at [663, 238] on div at bounding box center [654, 182] width 158 height 350
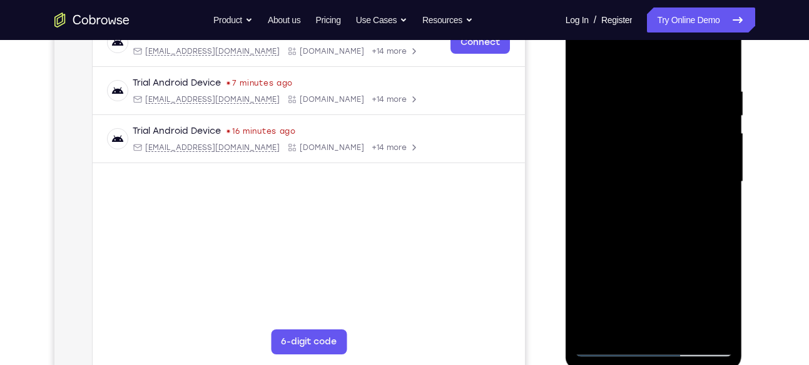
click at [617, 220] on div at bounding box center [654, 182] width 158 height 350
click at [660, 266] on div at bounding box center [654, 182] width 158 height 350
click at [684, 263] on div at bounding box center [654, 182] width 158 height 350
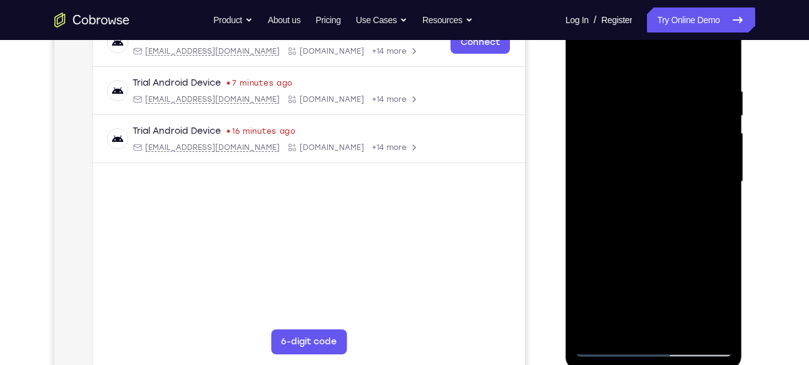
click at [641, 323] on div at bounding box center [654, 182] width 158 height 350
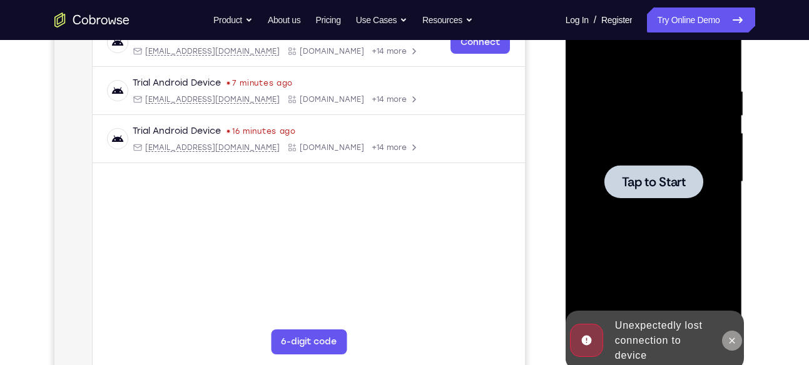
click at [736, 338] on icon at bounding box center [732, 341] width 10 height 10
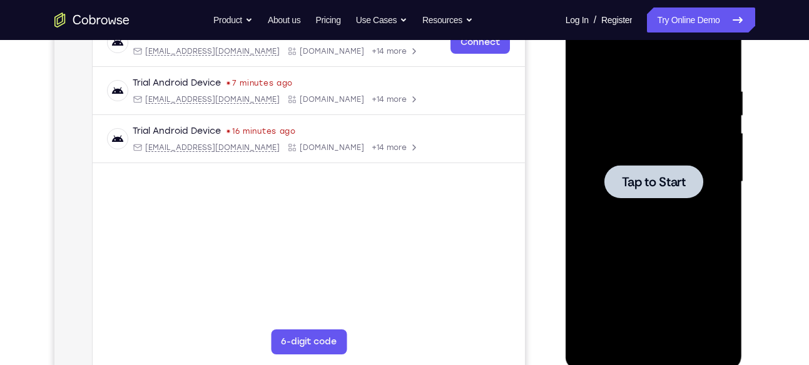
click at [660, 176] on span "Tap to Start" at bounding box center [654, 182] width 64 height 13
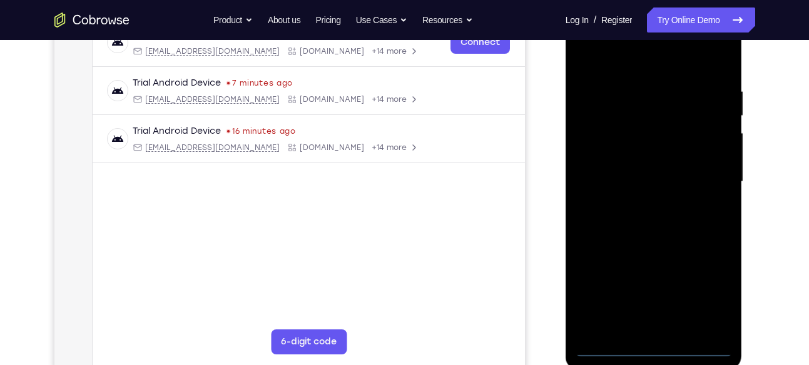
click at [657, 343] on div at bounding box center [654, 182] width 158 height 350
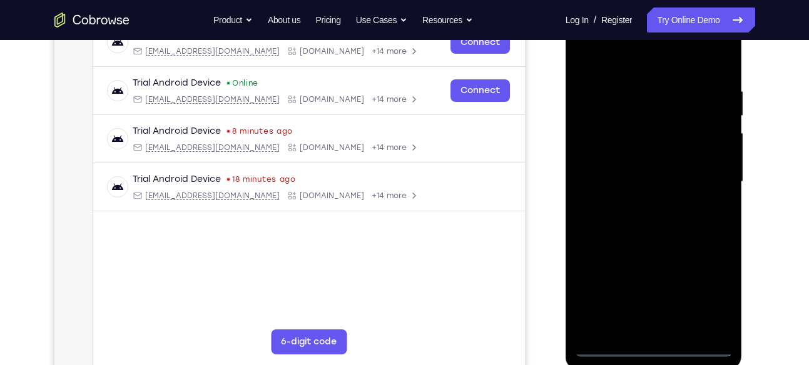
click at [659, 346] on div at bounding box center [654, 182] width 158 height 350
click at [706, 289] on div at bounding box center [654, 182] width 158 height 350
click at [611, 61] on div at bounding box center [654, 182] width 158 height 350
click at [622, 55] on div at bounding box center [654, 182] width 158 height 350
click at [712, 173] on div at bounding box center [654, 182] width 158 height 350
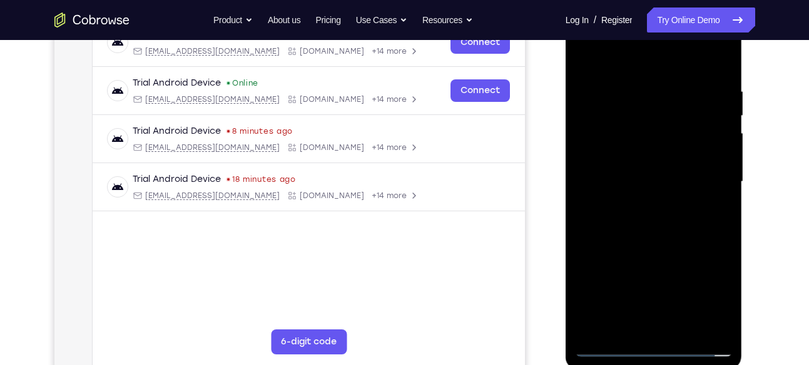
click at [647, 204] on div at bounding box center [654, 182] width 158 height 350
click at [641, 168] on div at bounding box center [654, 182] width 158 height 350
click at [639, 162] on div at bounding box center [654, 182] width 158 height 350
click at [651, 178] on div at bounding box center [654, 182] width 158 height 350
click at [678, 236] on div at bounding box center [654, 182] width 158 height 350
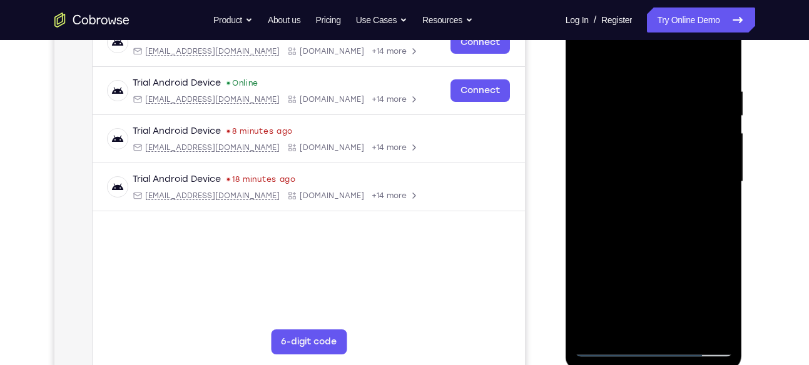
click at [686, 324] on div at bounding box center [654, 182] width 158 height 350
click at [677, 250] on div at bounding box center [654, 182] width 158 height 350
click at [666, 163] on div at bounding box center [654, 182] width 158 height 350
click at [586, 54] on div at bounding box center [654, 182] width 158 height 350
click at [641, 245] on div at bounding box center [654, 182] width 158 height 350
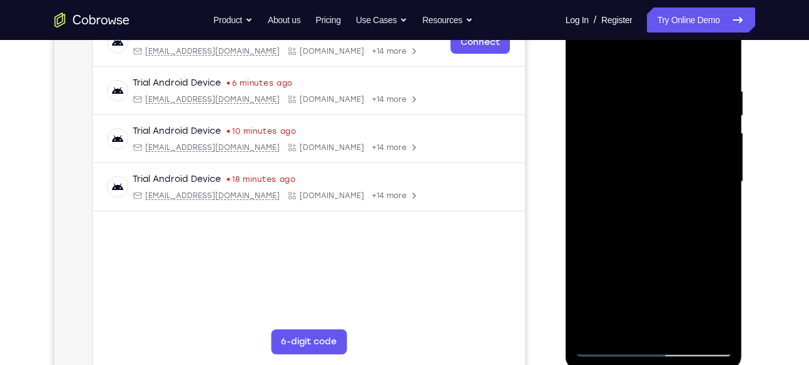
click at [659, 258] on div at bounding box center [654, 182] width 158 height 350
click at [683, 266] on div at bounding box center [654, 182] width 158 height 350
click at [621, 325] on div at bounding box center [654, 182] width 158 height 350
click at [689, 254] on div at bounding box center [654, 182] width 158 height 350
click at [691, 267] on div at bounding box center [654, 182] width 158 height 350
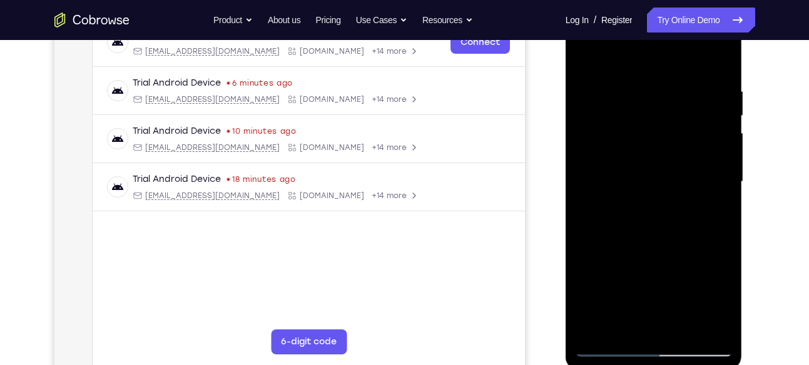
click at [721, 199] on div at bounding box center [654, 182] width 158 height 350
click at [722, 300] on div at bounding box center [654, 182] width 158 height 350
click at [586, 56] on div at bounding box center [654, 182] width 158 height 350
click at [626, 169] on div at bounding box center [654, 182] width 158 height 350
click at [589, 53] on div at bounding box center [654, 182] width 158 height 350
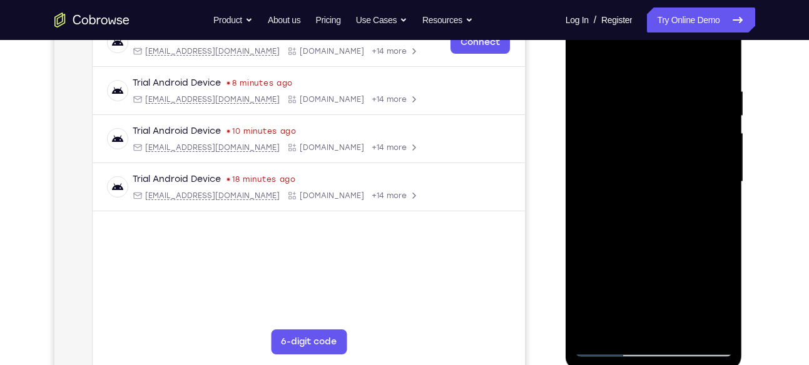
click at [647, 89] on div at bounding box center [654, 182] width 158 height 350
click at [711, 127] on div at bounding box center [654, 182] width 158 height 350
click at [704, 322] on div at bounding box center [654, 182] width 158 height 350
click at [709, 200] on div at bounding box center [654, 182] width 158 height 350
click at [712, 185] on div at bounding box center [654, 182] width 158 height 350
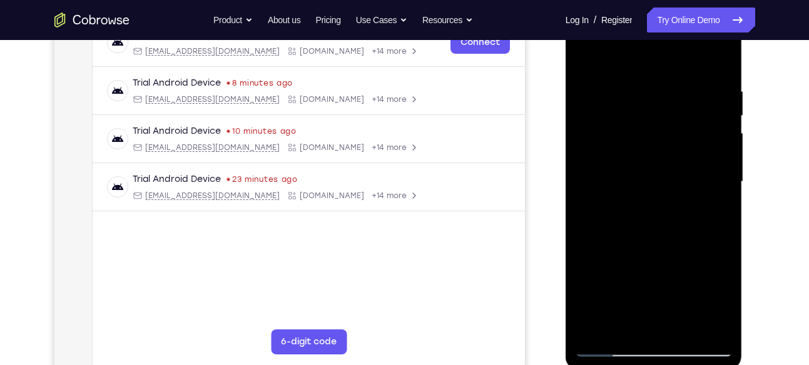
click at [712, 185] on div at bounding box center [654, 182] width 158 height 350
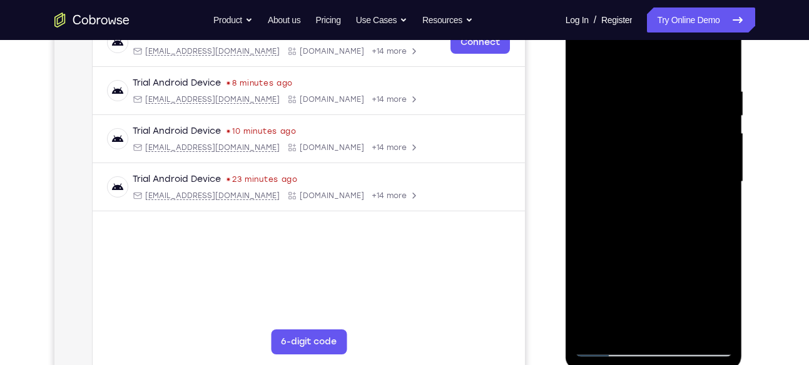
click at [712, 185] on div at bounding box center [654, 182] width 158 height 350
click at [724, 79] on div at bounding box center [654, 182] width 158 height 350
click at [717, 60] on div at bounding box center [654, 182] width 158 height 350
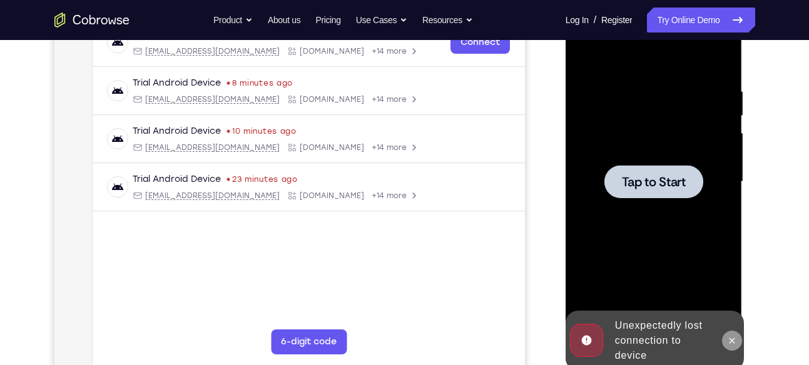
click at [734, 341] on icon at bounding box center [732, 341] width 10 height 10
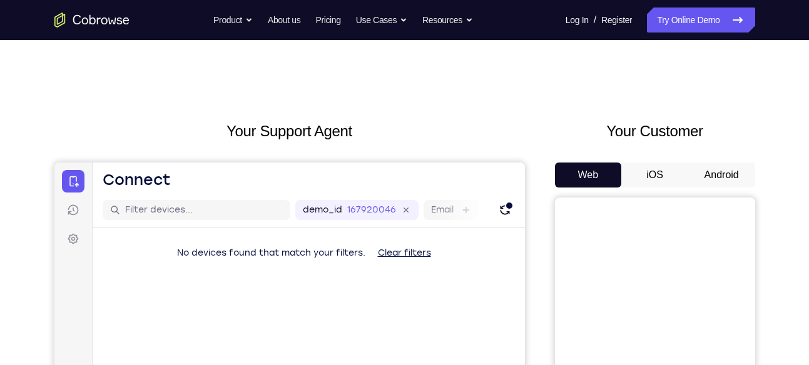
click at [740, 166] on button "Android" at bounding box center [721, 175] width 67 height 25
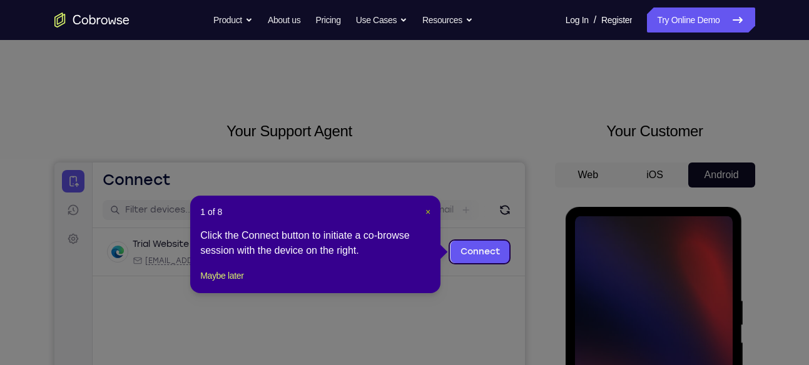
click at [430, 215] on span "×" at bounding box center [427, 212] width 5 height 10
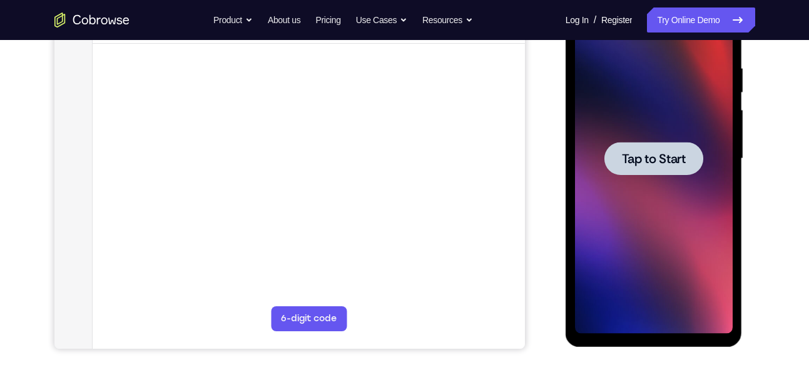
scroll to position [239, 0]
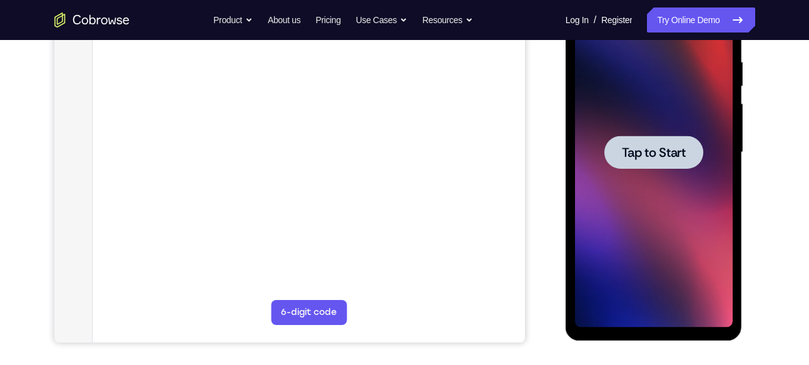
click at [653, 134] on div at bounding box center [654, 152] width 158 height 350
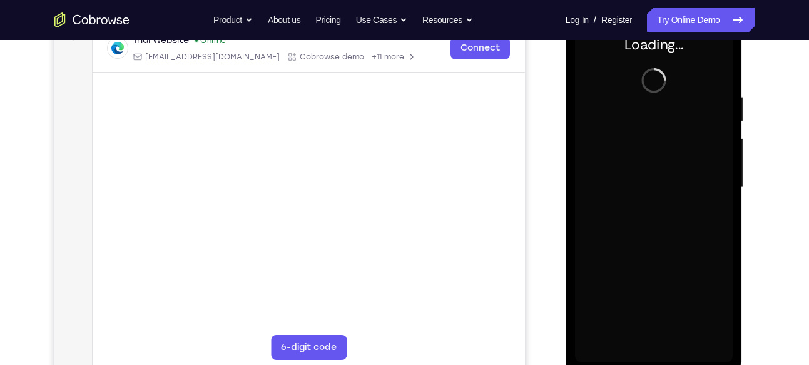
scroll to position [207, 0]
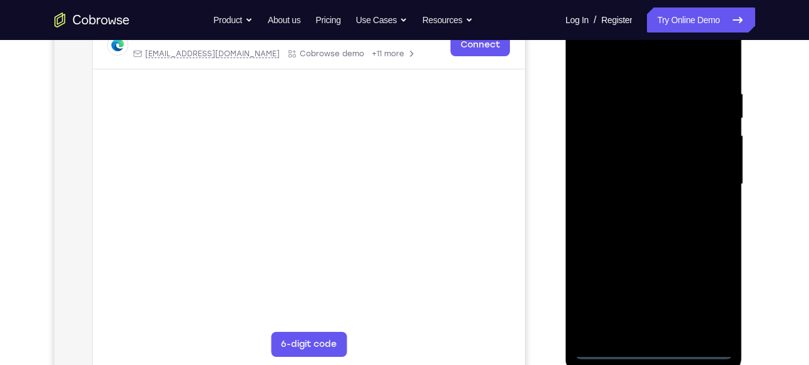
click at [656, 348] on div at bounding box center [654, 184] width 158 height 350
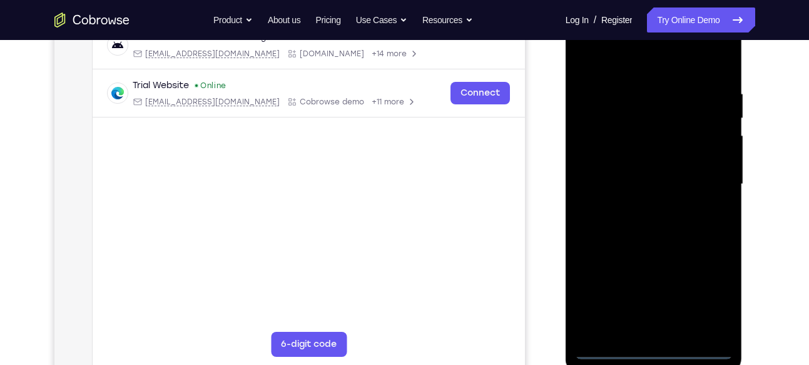
click at [710, 290] on div at bounding box center [654, 184] width 158 height 350
click at [603, 55] on div at bounding box center [654, 184] width 158 height 350
click at [714, 178] on div at bounding box center [654, 184] width 158 height 350
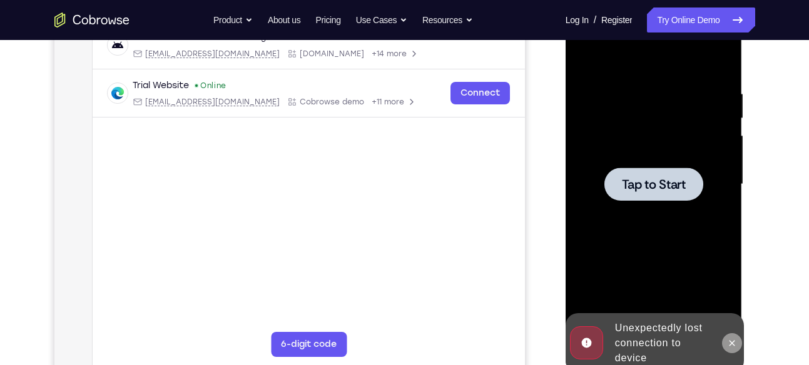
click at [741, 343] on button at bounding box center [732, 343] width 20 height 20
